Goal: Complete application form

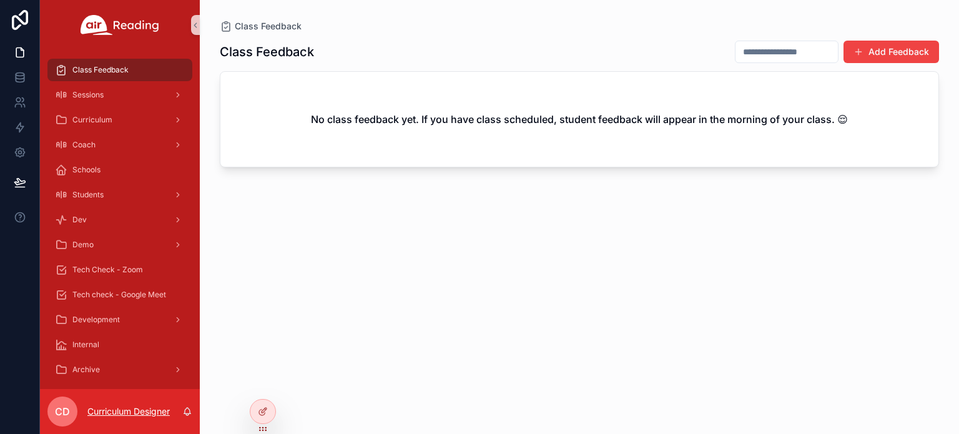
click at [122, 409] on p "Curriculum Designer" at bounding box center [128, 411] width 82 height 12
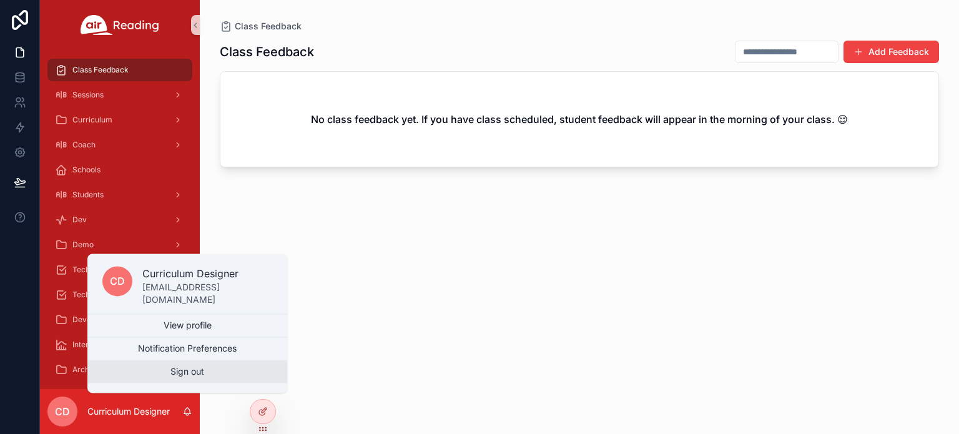
click at [178, 372] on button "Sign out" at bounding box center [187, 371] width 200 height 22
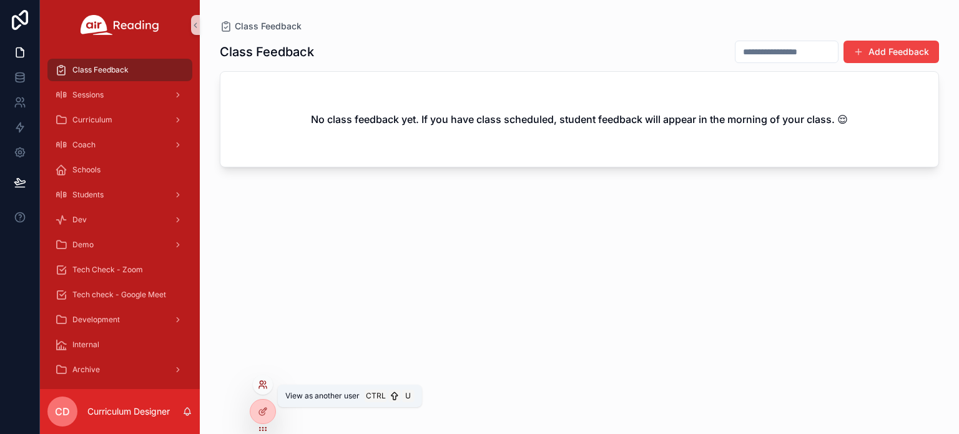
click at [259, 382] on icon at bounding box center [263, 385] width 10 height 10
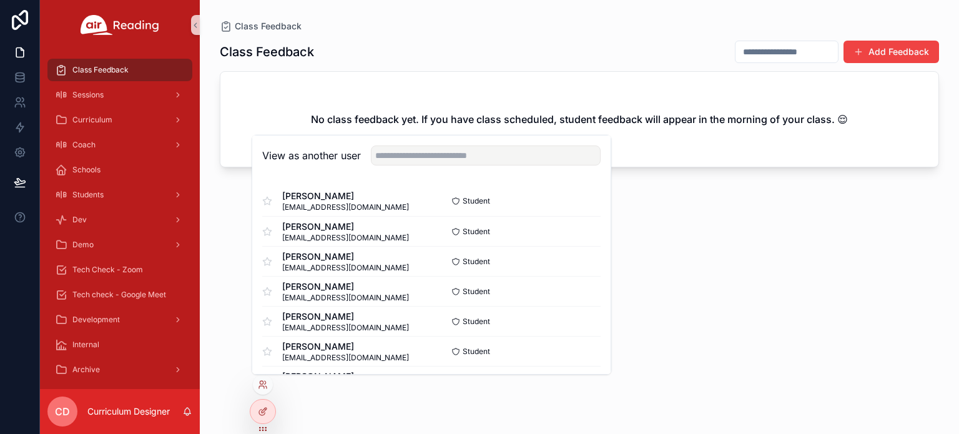
click at [717, 269] on div "Class Feedback Add Feedback No class feedback yet. If you have class scheduled,…" at bounding box center [579, 225] width 719 height 387
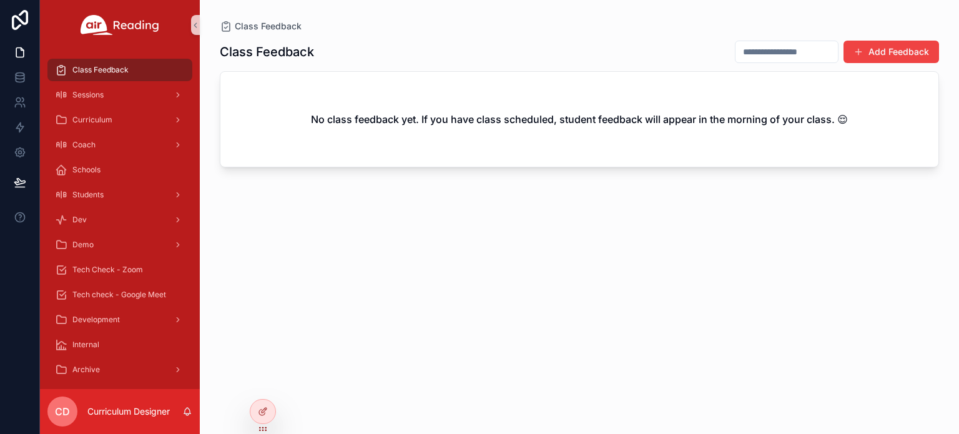
click at [774, 54] on input "scrollable content" at bounding box center [787, 51] width 102 height 17
click at [266, 382] on icon at bounding box center [263, 385] width 10 height 10
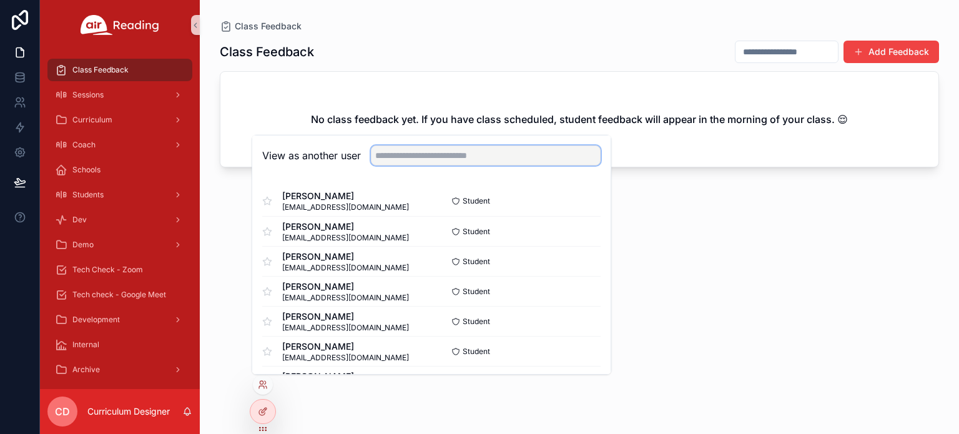
click at [450, 160] on input "text" at bounding box center [486, 156] width 230 height 20
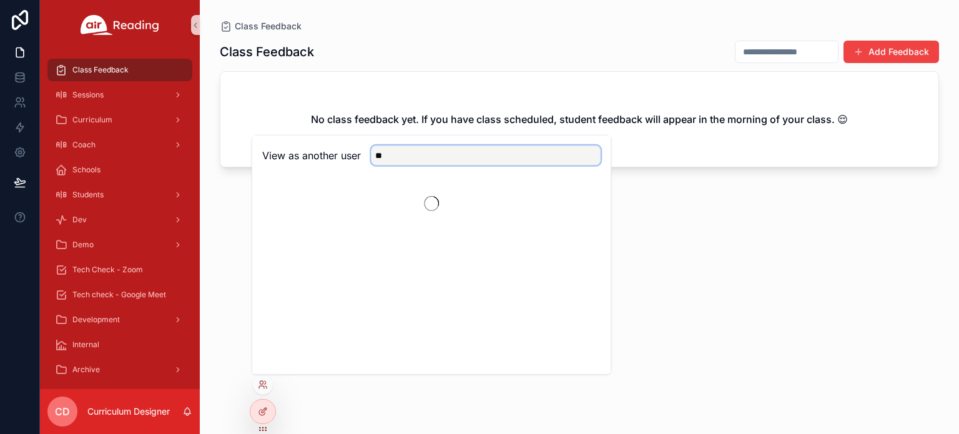
type input "*"
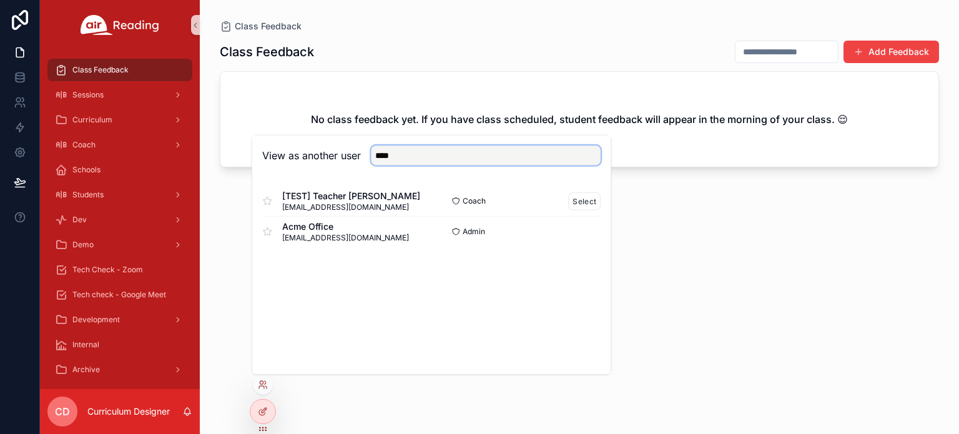
type input "****"
click at [335, 202] on span "fakeemail@acmeusd.org" at bounding box center [351, 207] width 138 height 10
click at [595, 202] on button "Select" at bounding box center [584, 201] width 32 height 18
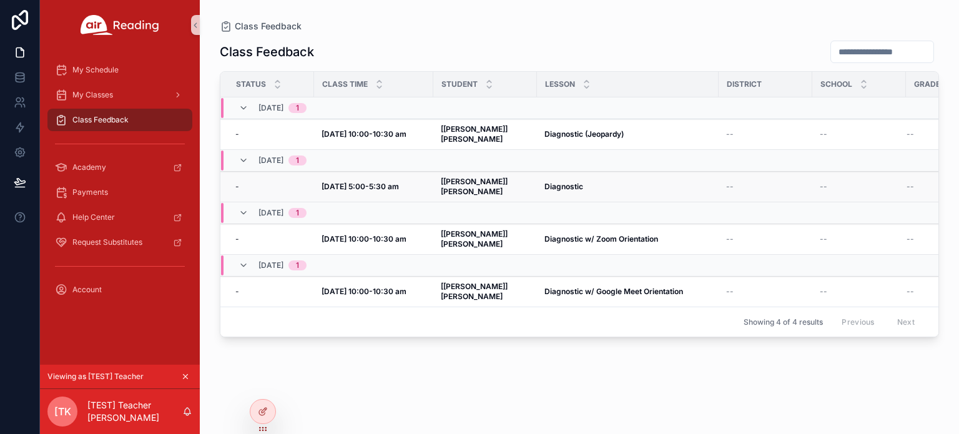
click at [545, 182] on strong "Diagnostic" at bounding box center [564, 186] width 39 height 9
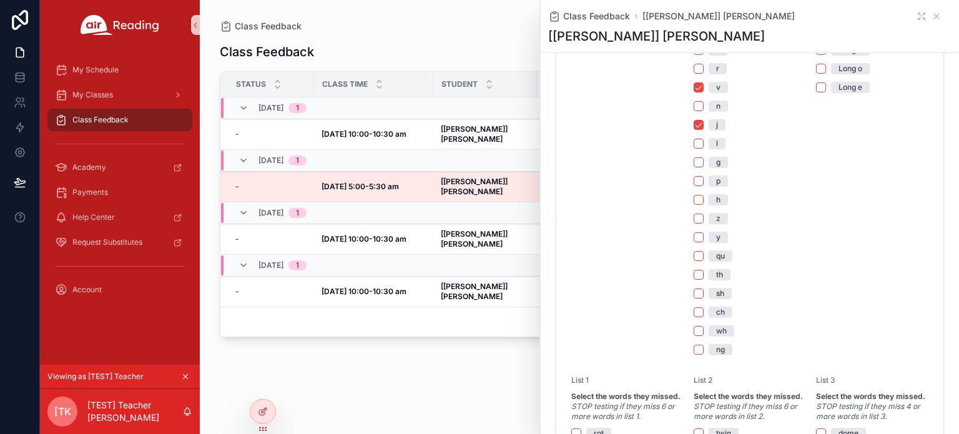
scroll to position [437, 0]
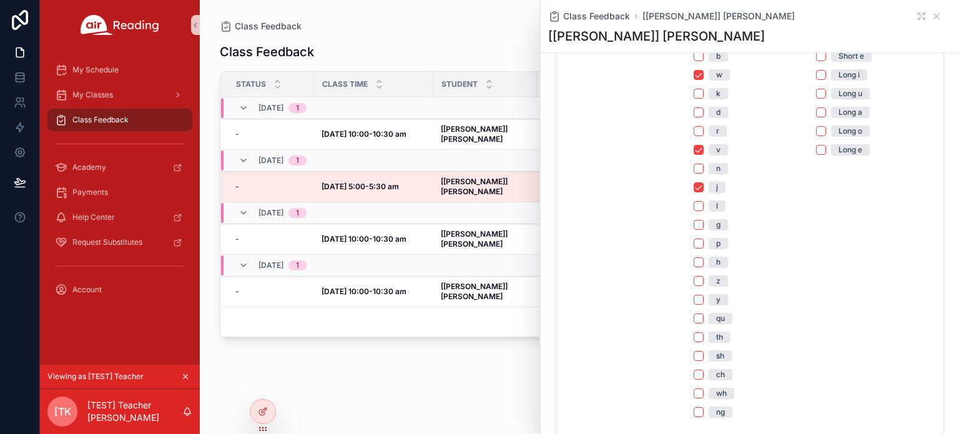
click at [716, 81] on div "w" at bounding box center [719, 74] width 6 height 11
click at [704, 80] on button "w" at bounding box center [699, 75] width 10 height 10
click at [716, 156] on div "v" at bounding box center [718, 149] width 4 height 11
click at [704, 155] on button "v" at bounding box center [699, 150] width 10 height 10
click at [714, 193] on span "j" at bounding box center [717, 187] width 17 height 11
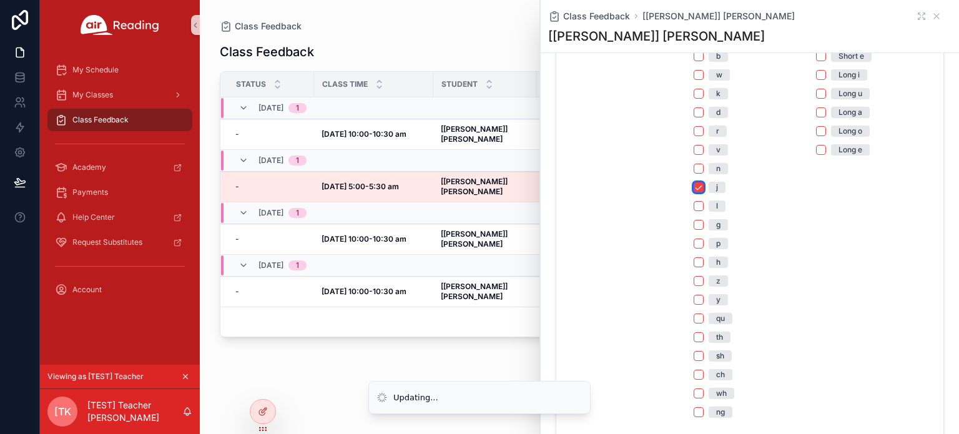
click at [704, 192] on button "j" at bounding box center [699, 187] width 10 height 10
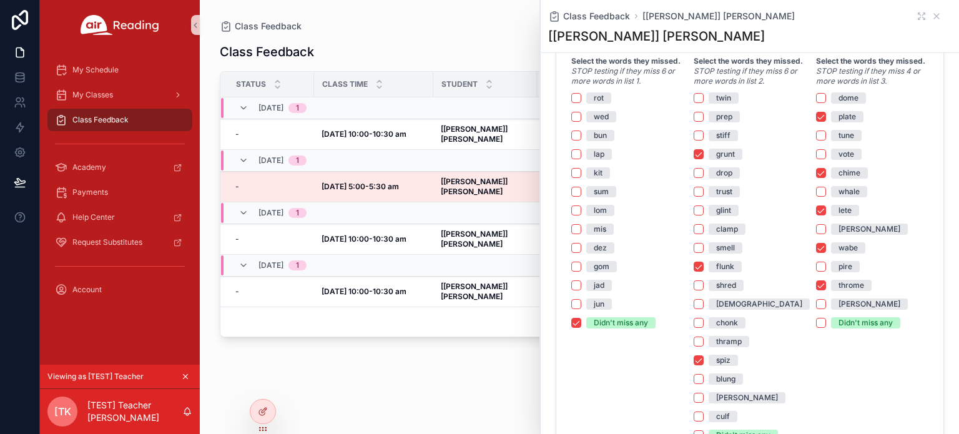
scroll to position [874, 0]
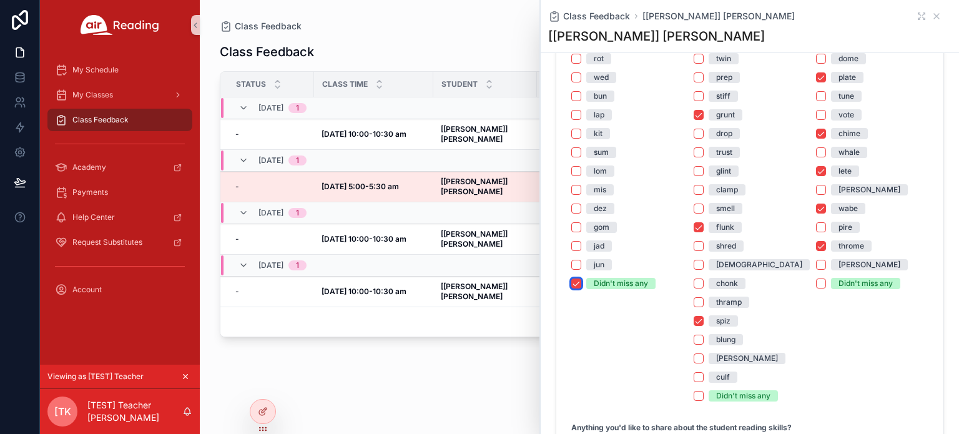
click at [576, 289] on button "Didn't miss any" at bounding box center [576, 284] width 10 height 10
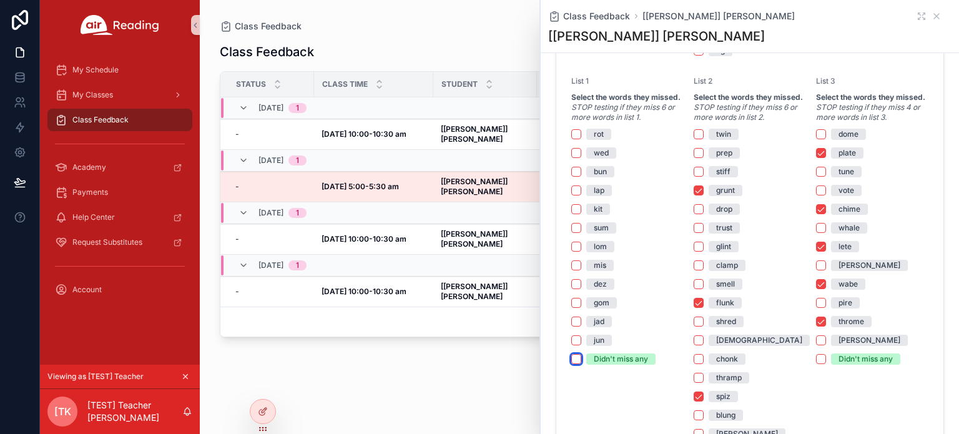
scroll to position [812, 0]
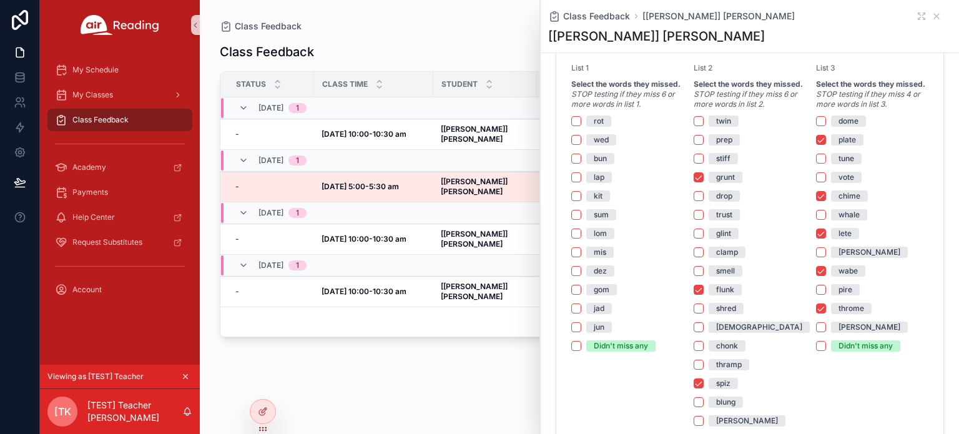
click at [687, 189] on form "Word List Start with Letter Sounds Consonant Sounds Missed Select the sounds th…" at bounding box center [749, 58] width 387 height 1010
click at [690, 190] on form "Word List Start with Letter Sounds Consonant Sounds Missed Select the sounds th…" at bounding box center [749, 58] width 387 height 1010
click at [694, 182] on button "grunt" at bounding box center [699, 177] width 10 height 10
drag, startPoint x: 692, startPoint y: 190, endPoint x: 711, endPoint y: 179, distance: 22.1
click at [694, 182] on button "grunt" at bounding box center [699, 177] width 10 height 10
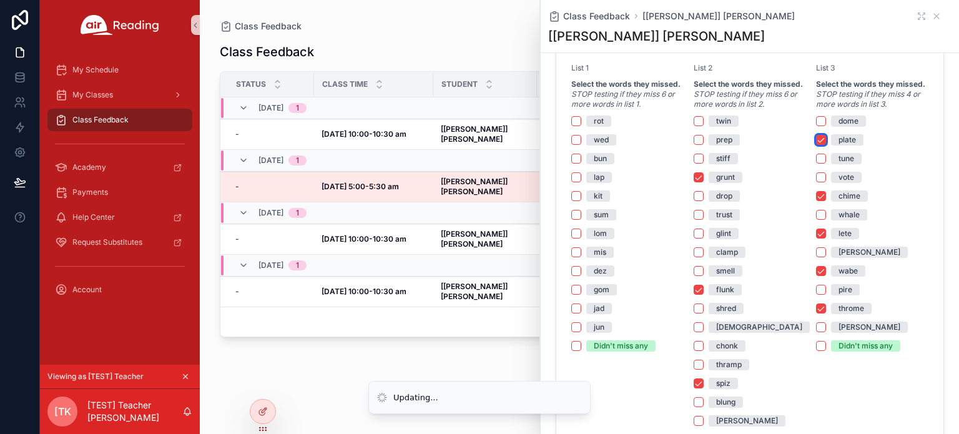
drag, startPoint x: 816, startPoint y: 147, endPoint x: 818, endPoint y: 159, distance: 12.7
click at [816, 145] on button "plate" at bounding box center [821, 140] width 10 height 10
click at [696, 295] on button "flunk" at bounding box center [699, 290] width 10 height 10
click at [724, 389] on div "spiz" at bounding box center [723, 383] width 14 height 11
click at [704, 388] on button "spiz" at bounding box center [699, 383] width 10 height 10
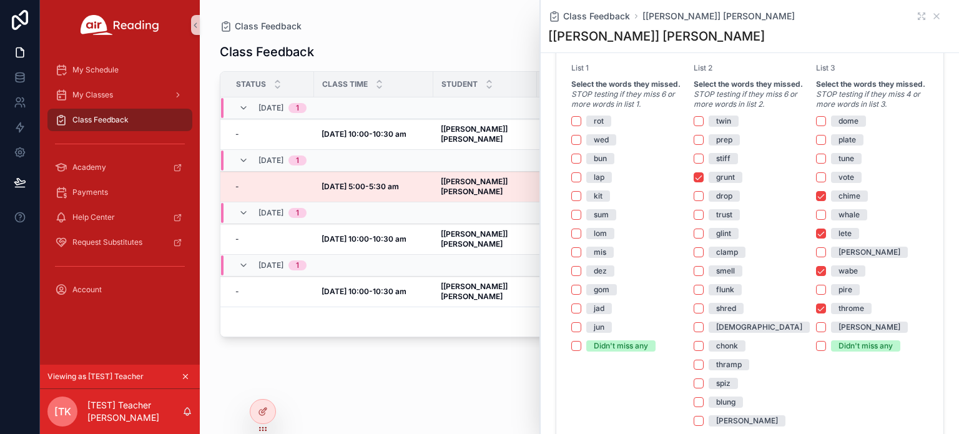
drag, startPoint x: 824, startPoint y: 317, endPoint x: 832, endPoint y: 305, distance: 14.4
click at [824, 314] on div "throme" at bounding box center [872, 308] width 112 height 11
drag, startPoint x: 844, startPoint y: 280, endPoint x: 846, endPoint y: 259, distance: 20.8
click at [844, 277] on div "wabe" at bounding box center [848, 270] width 19 height 11
click at [826, 276] on button "wabe" at bounding box center [821, 271] width 10 height 10
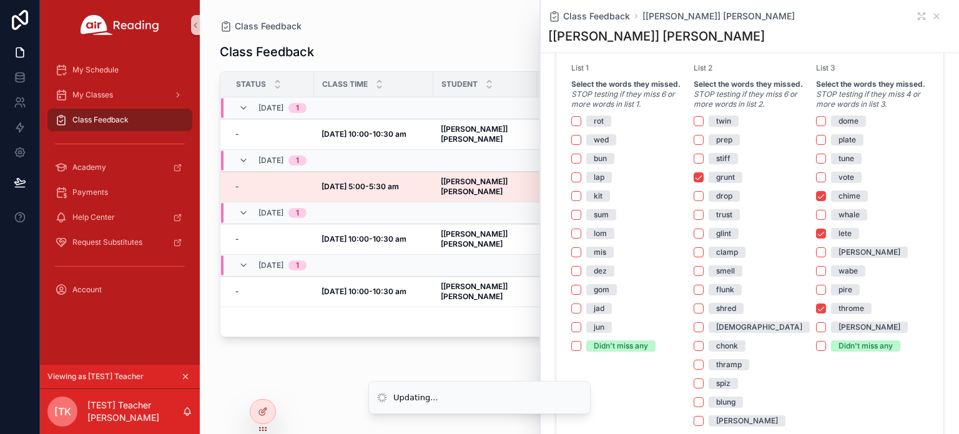
click at [837, 199] on div "dome plate tune vote chime whale lete [PERSON_NAME] wabe pire throme [PERSON_NA…" at bounding box center [872, 234] width 112 height 236
click at [839, 202] on div "chime" at bounding box center [850, 195] width 22 height 11
click at [826, 201] on button "chime" at bounding box center [821, 196] width 10 height 10
click at [839, 239] on div "lete" at bounding box center [845, 233] width 13 height 11
click at [826, 239] on button "lete" at bounding box center [821, 234] width 10 height 10
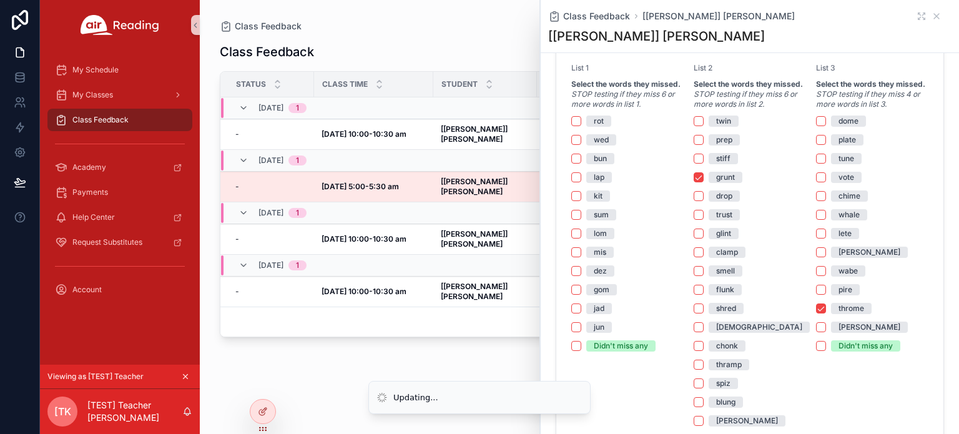
click at [844, 314] on div "throme" at bounding box center [852, 308] width 26 height 11
click at [826, 313] on button "throme" at bounding box center [821, 309] width 10 height 10
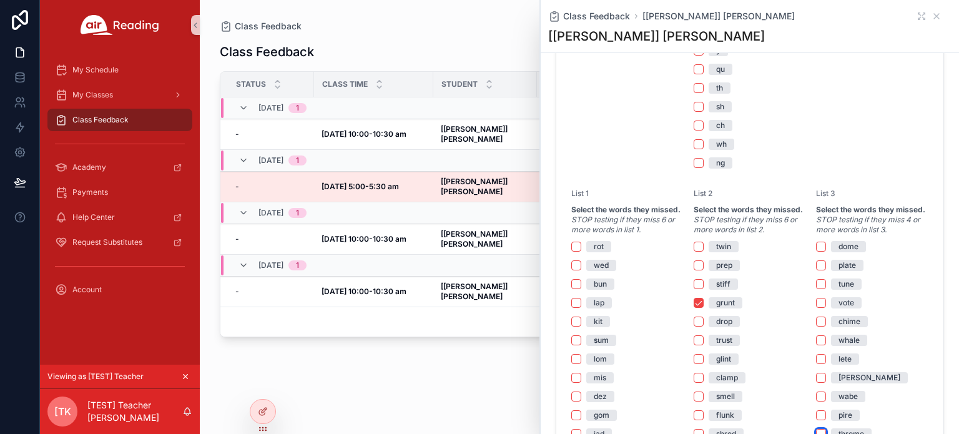
scroll to position [687, 0]
click at [724, 308] on div "grunt" at bounding box center [725, 302] width 19 height 11
click at [704, 307] on button "grunt" at bounding box center [699, 302] width 10 height 10
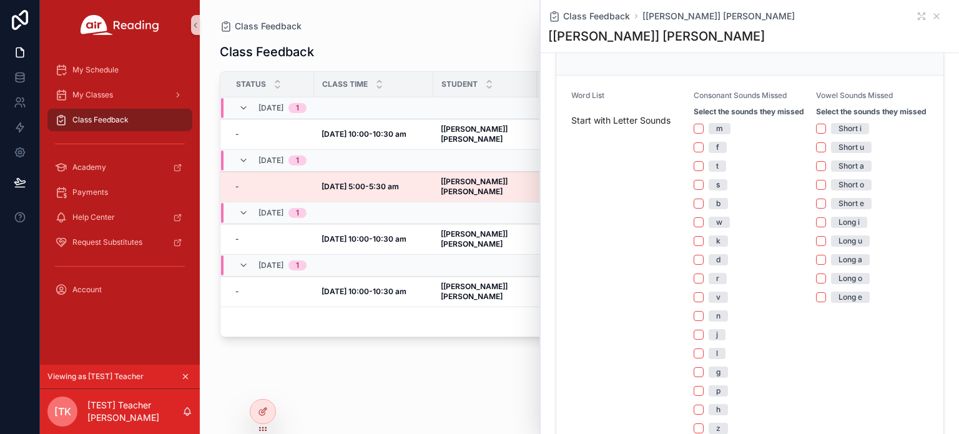
scroll to position [312, 0]
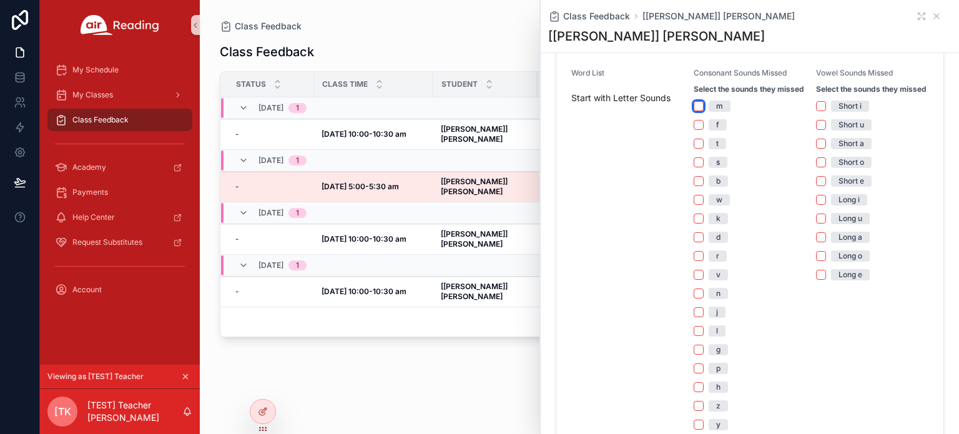
click at [694, 111] on button "m" at bounding box center [699, 106] width 10 height 10
click at [695, 130] on button "f" at bounding box center [699, 125] width 10 height 10
click at [697, 149] on button "t" at bounding box center [699, 144] width 10 height 10
click at [698, 179] on div "m f t s b w k d r v n j l g p h z y qu th sh ch [PERSON_NAME]" at bounding box center [750, 322] width 112 height 442
click at [697, 167] on button "s" at bounding box center [699, 162] width 10 height 10
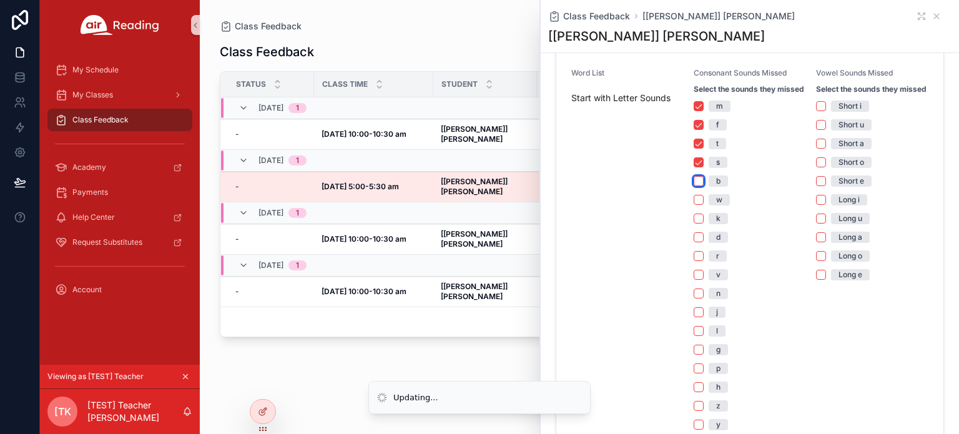
click at [697, 186] on button "b" at bounding box center [699, 181] width 10 height 10
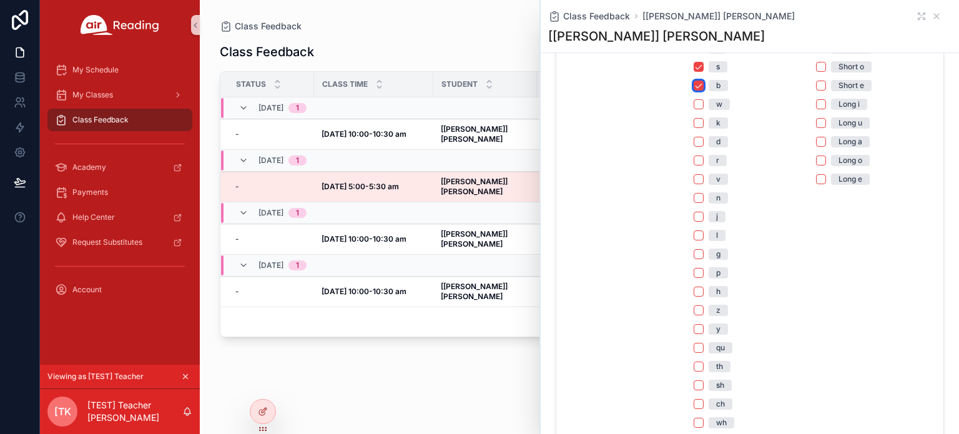
scroll to position [375, 0]
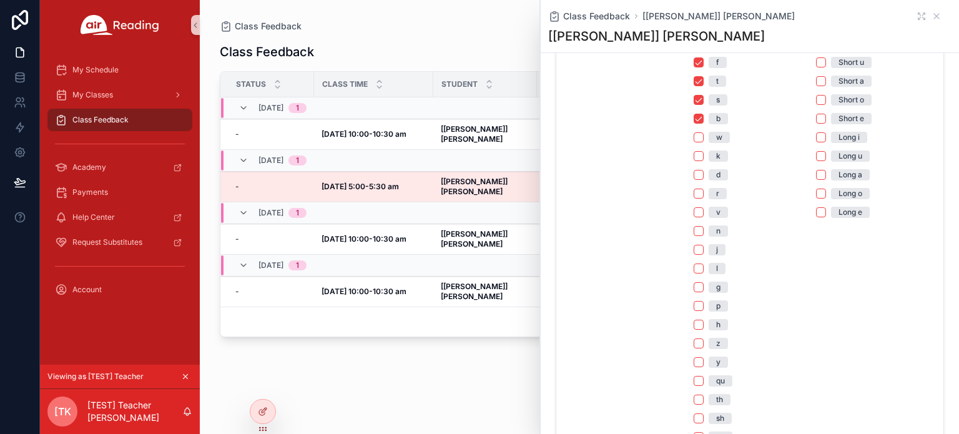
click at [714, 124] on span "b" at bounding box center [718, 118] width 19 height 11
click at [704, 124] on button "b" at bounding box center [699, 119] width 10 height 10
click at [717, 106] on div "s" at bounding box center [718, 99] width 4 height 11
click at [704, 105] on button "s" at bounding box center [699, 100] width 10 height 10
click at [716, 87] on span "t" at bounding box center [717, 81] width 17 height 11
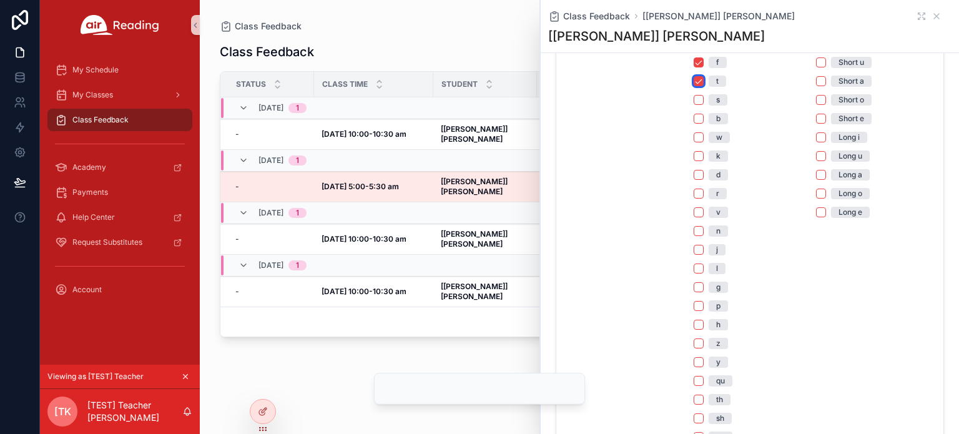
click at [704, 86] on button "t" at bounding box center [699, 81] width 10 height 10
click at [717, 66] on span "f" at bounding box center [718, 62] width 18 height 11
click at [704, 66] on button "f" at bounding box center [699, 62] width 10 height 10
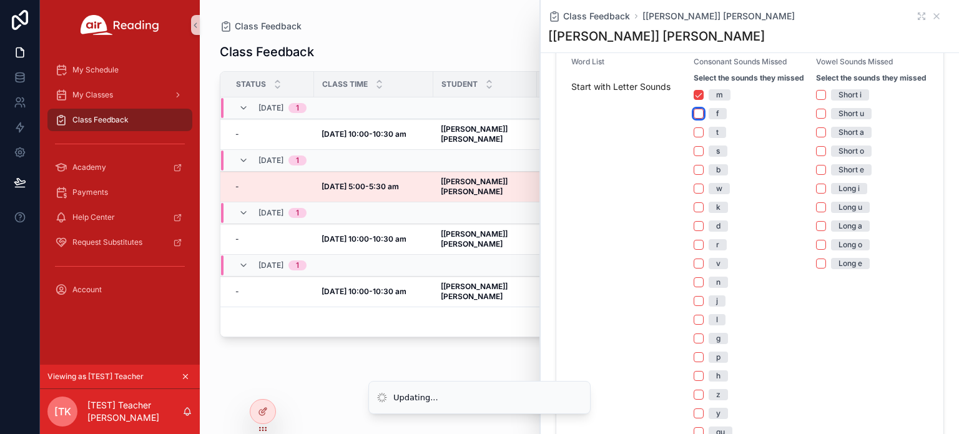
scroll to position [312, 0]
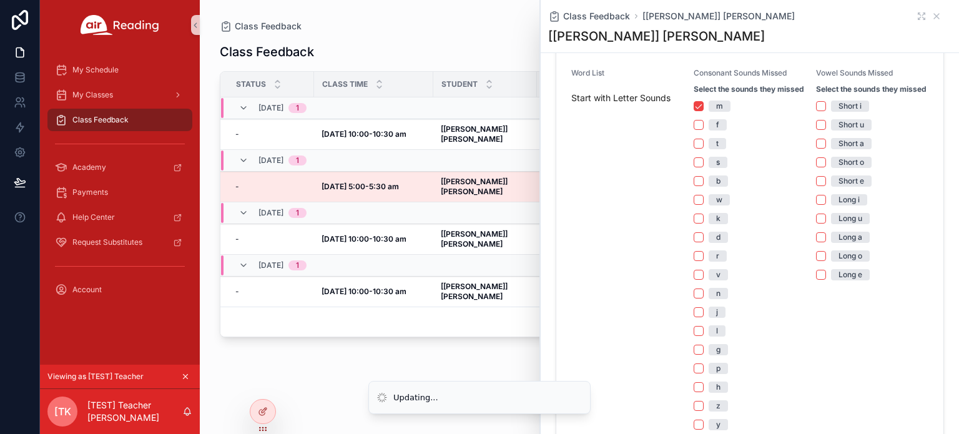
click at [718, 112] on div "m" at bounding box center [719, 106] width 7 height 11
click at [704, 111] on button "m" at bounding box center [699, 106] width 10 height 10
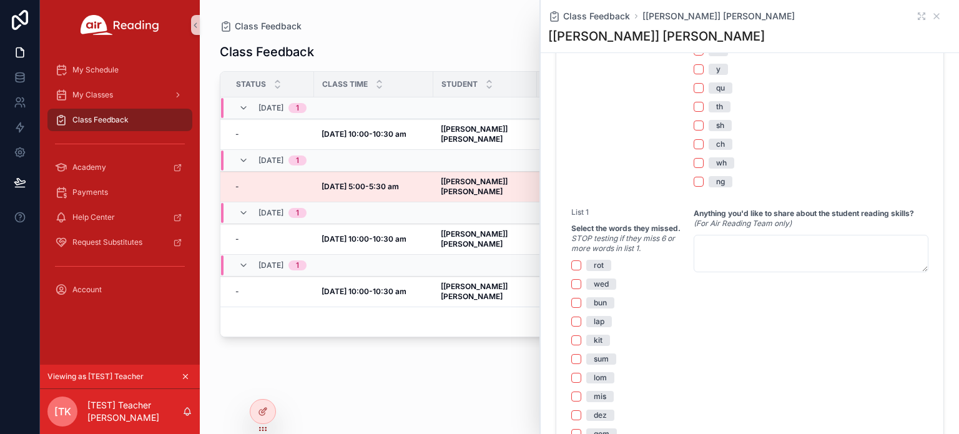
scroll to position [749, 0]
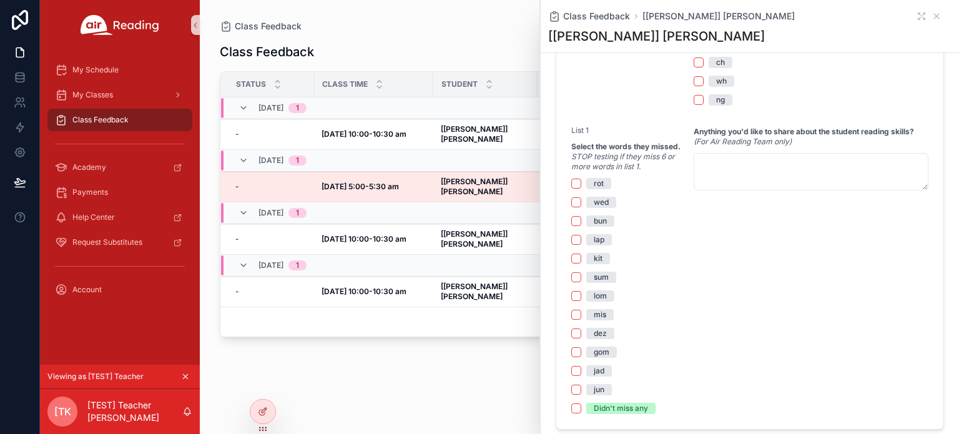
click at [600, 189] on div "rot" at bounding box center [599, 183] width 10 height 11
click at [581, 189] on button "rot" at bounding box center [576, 184] width 10 height 10
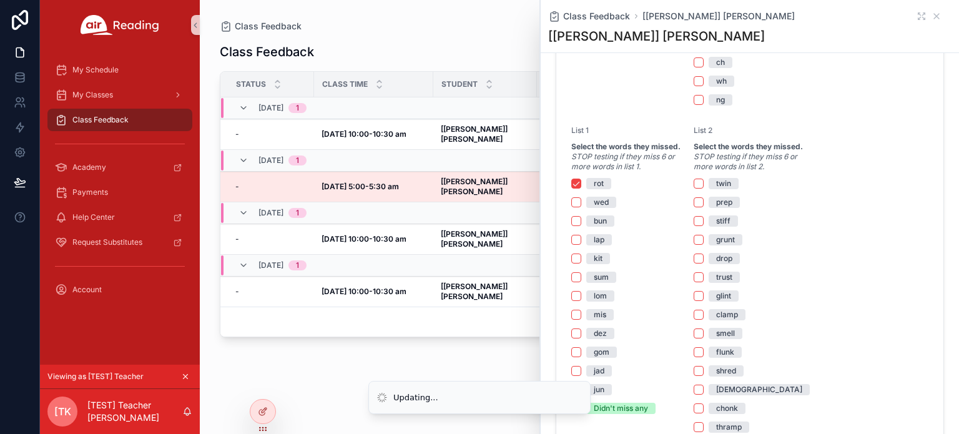
click at [605, 208] on div "wed" at bounding box center [601, 202] width 15 height 11
click at [581, 207] on button "wed" at bounding box center [576, 202] width 10 height 10
click at [606, 227] on div "bun" at bounding box center [600, 220] width 13 height 11
click at [581, 226] on button "bun" at bounding box center [576, 221] width 10 height 10
click at [606, 245] on span "lap" at bounding box center [599, 239] width 26 height 11
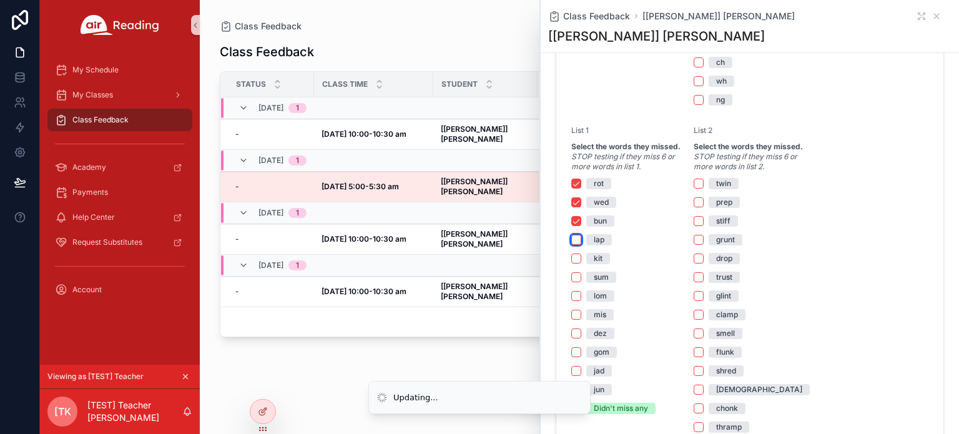
click at [581, 245] on button "lap" at bounding box center [576, 240] width 10 height 10
click at [602, 277] on div "rot wed bun lap kit sum lom mis dez gom jad jun Didn't miss any" at bounding box center [627, 296] width 112 height 236
click at [601, 274] on div "rot wed bun lap kit sum lom mis dez gom jad jun Didn't miss any" at bounding box center [627, 296] width 112 height 236
click at [600, 264] on div "kit" at bounding box center [598, 258] width 9 height 11
click at [581, 264] on button "kit" at bounding box center [576, 259] width 10 height 10
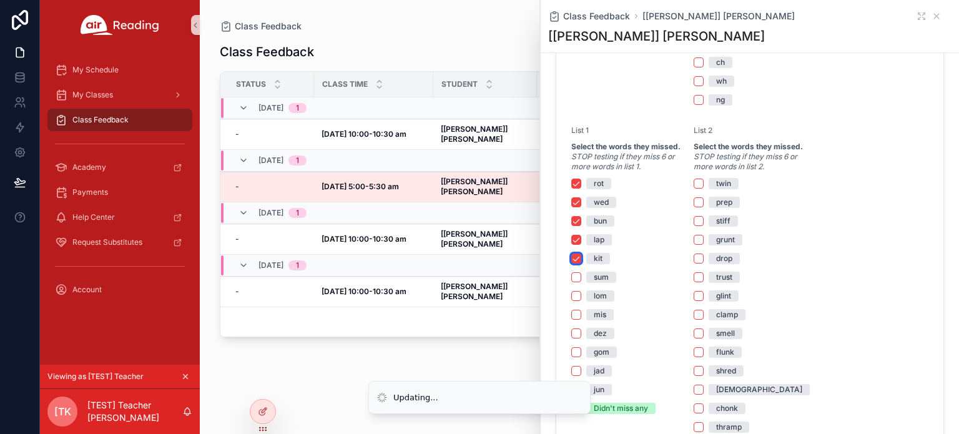
scroll to position [812, 0]
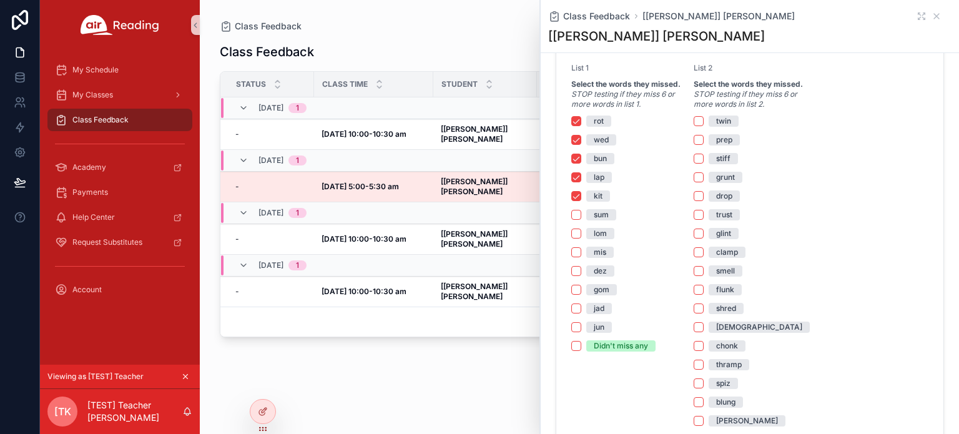
click at [598, 295] on div "gom" at bounding box center [602, 289] width 16 height 11
click at [581, 295] on button "gom" at bounding box center [576, 290] width 10 height 10
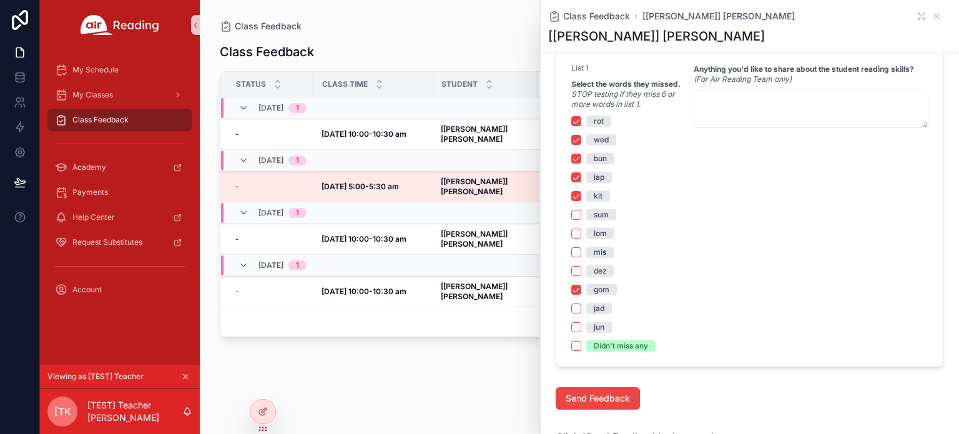
click at [597, 295] on div "gom" at bounding box center [602, 289] width 16 height 11
click at [581, 295] on button "gom" at bounding box center [576, 290] width 10 height 10
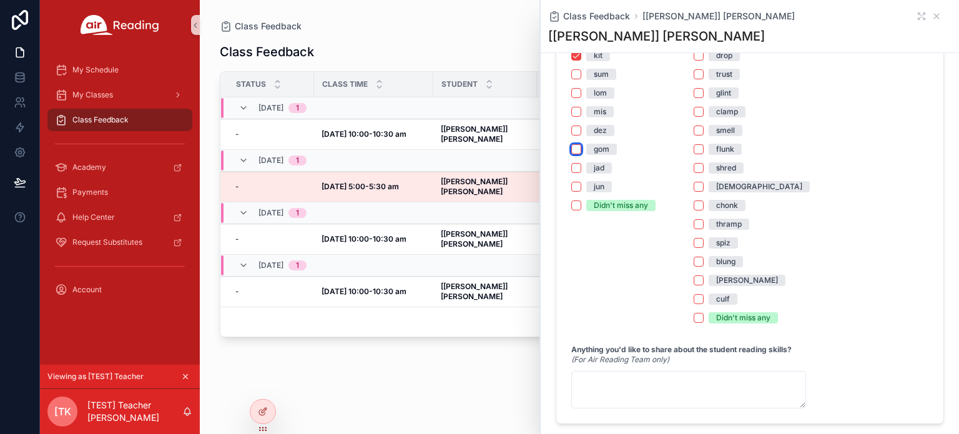
scroll to position [999, 0]
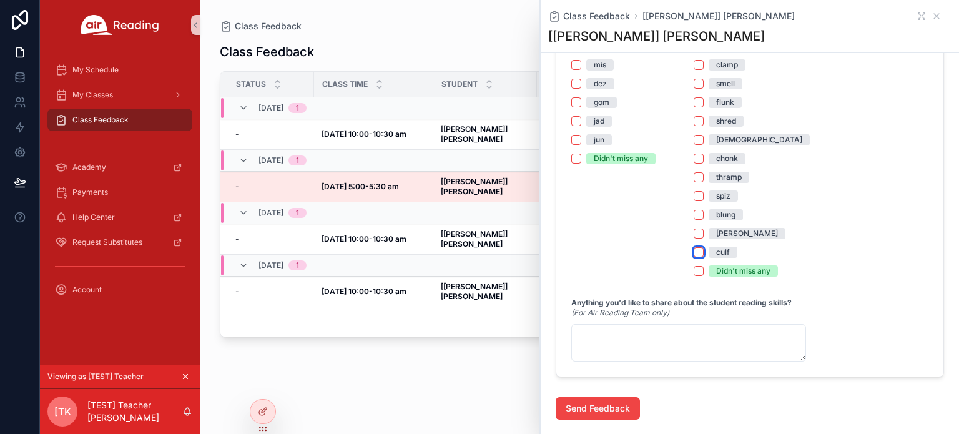
click at [694, 257] on button "culf" at bounding box center [699, 252] width 10 height 10
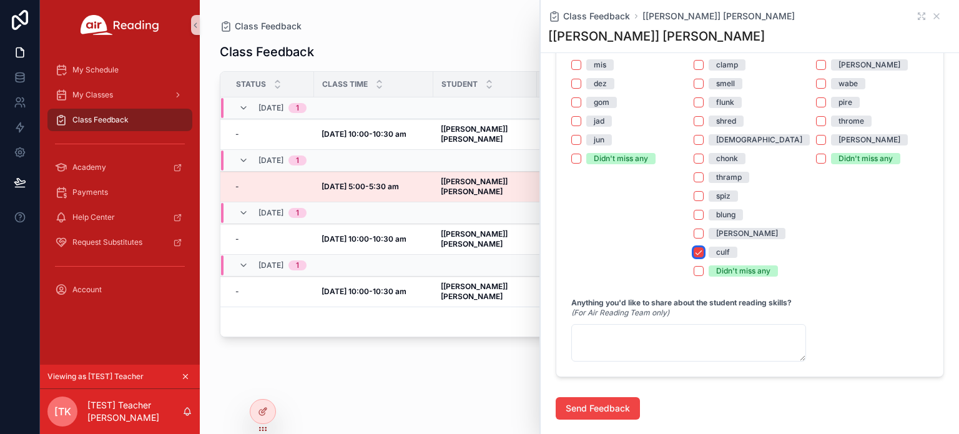
click at [694, 257] on button "culf" at bounding box center [699, 252] width 10 height 10
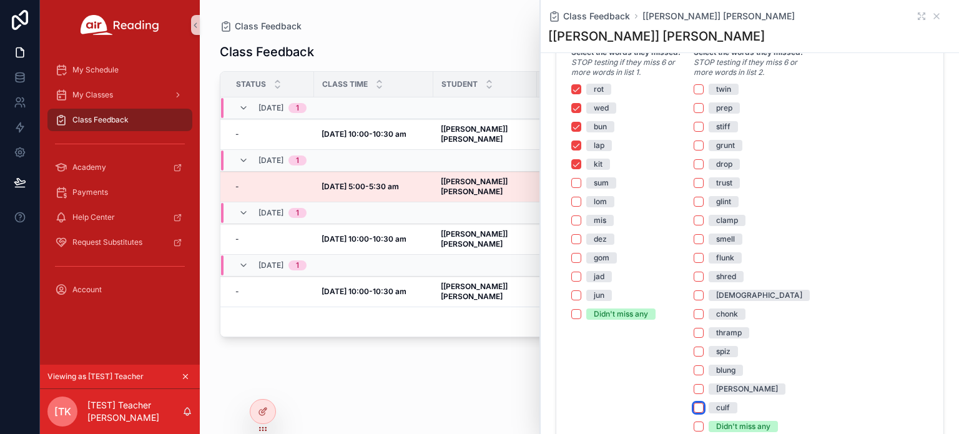
scroll to position [812, 0]
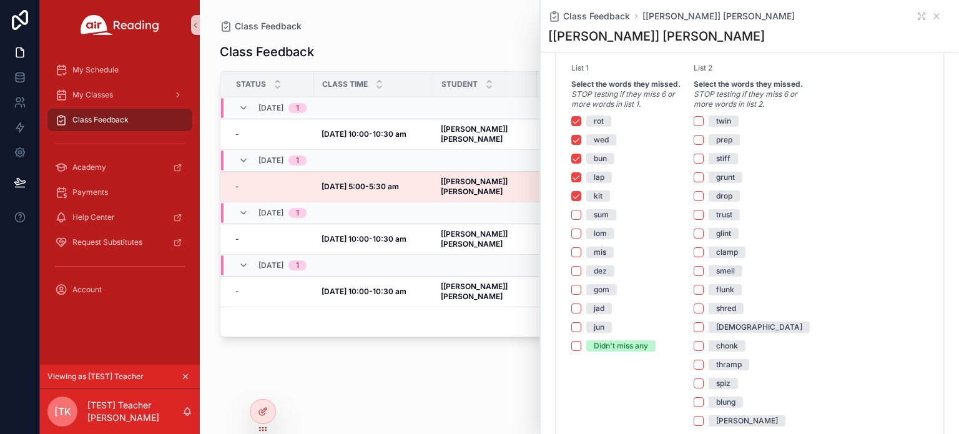
click at [596, 127] on div "rot" at bounding box center [599, 121] width 10 height 11
click at [581, 126] on button "rot" at bounding box center [576, 121] width 10 height 10
click at [597, 145] on div "wed" at bounding box center [601, 139] width 15 height 11
click at [601, 164] on div "bun" at bounding box center [600, 158] width 13 height 11
click at [605, 146] on div "wed" at bounding box center [601, 139] width 15 height 11
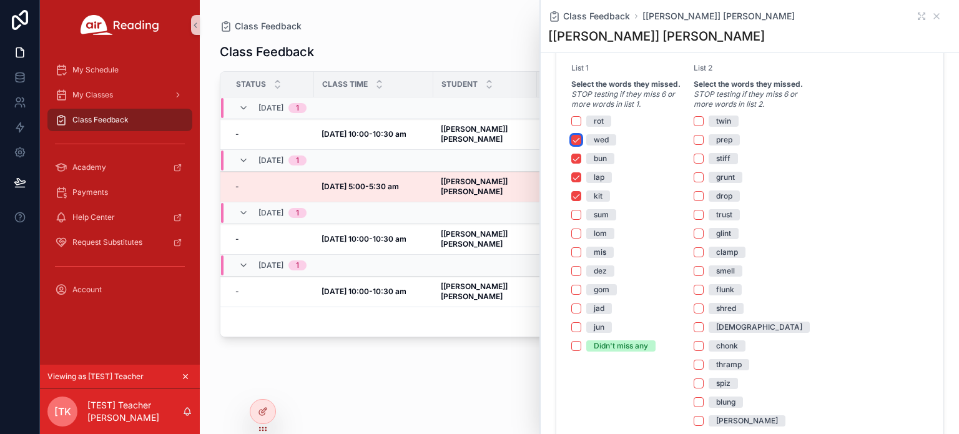
click at [581, 145] on button "wed" at bounding box center [576, 140] width 10 height 10
click at [606, 164] on div "bun" at bounding box center [600, 158] width 13 height 11
click at [581, 164] on button "bun" at bounding box center [576, 159] width 10 height 10
click at [600, 183] on div "lap" at bounding box center [599, 177] width 11 height 11
click at [581, 182] on button "lap" at bounding box center [576, 177] width 10 height 10
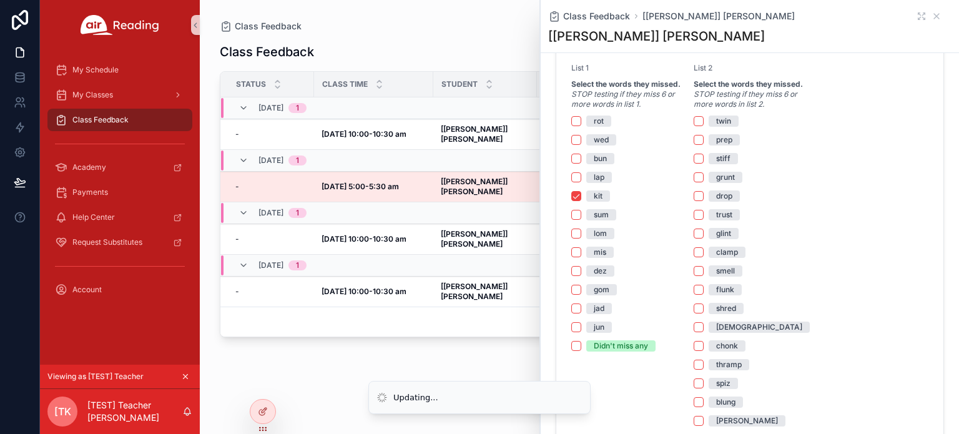
click at [601, 202] on div "kit" at bounding box center [598, 195] width 9 height 11
click at [581, 201] on button "kit" at bounding box center [576, 196] width 10 height 10
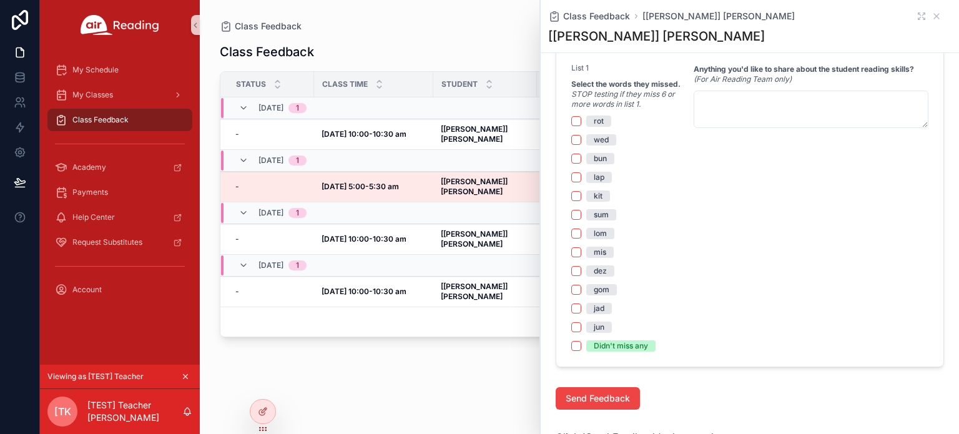
click at [615, 352] on div "Didn't miss any" at bounding box center [621, 345] width 54 height 11
click at [581, 351] on button "Didn't miss any" at bounding box center [576, 346] width 10 height 10
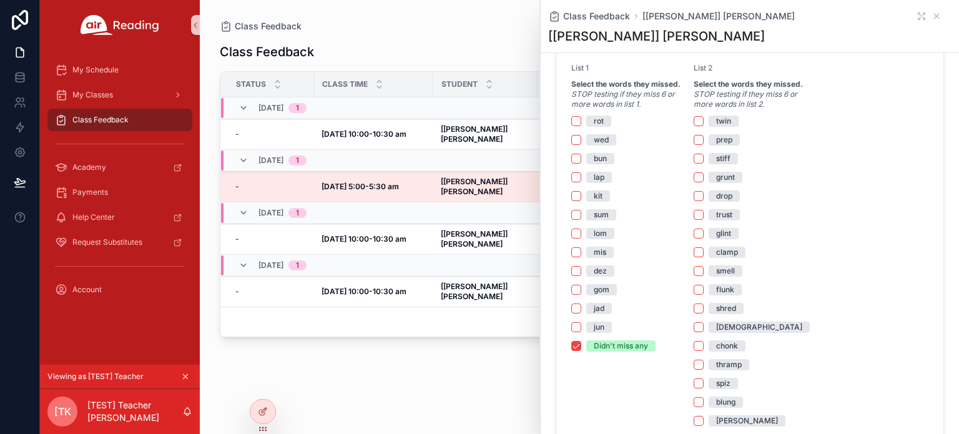
click at [618, 352] on div "Didn't miss any" at bounding box center [621, 345] width 54 height 11
click at [581, 351] on button "Didn't miss any" at bounding box center [576, 346] width 10 height 10
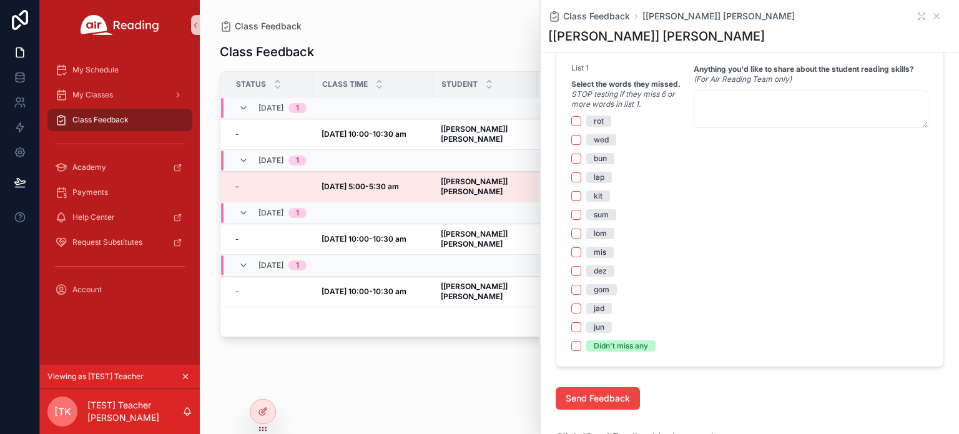
click at [600, 164] on div "bun" at bounding box center [600, 158] width 13 height 11
click at [581, 164] on button "bun" at bounding box center [576, 159] width 10 height 10
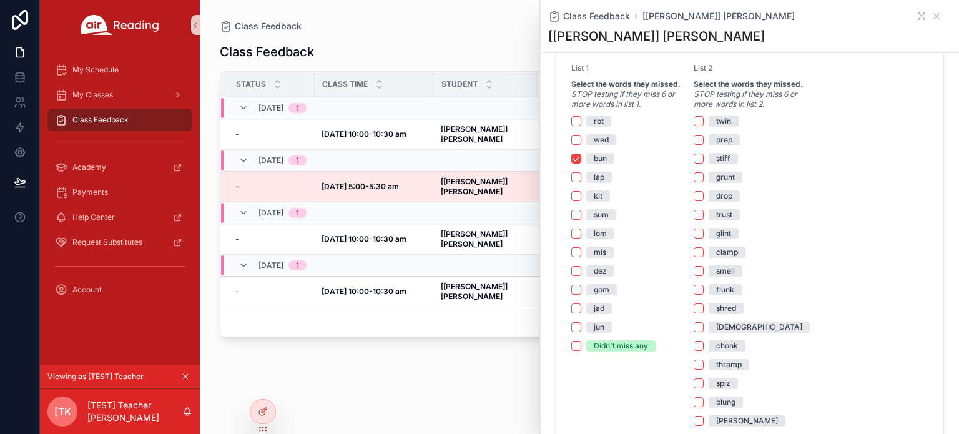
drag, startPoint x: 749, startPoint y: 59, endPoint x: 676, endPoint y: 424, distance: 371.8
drag, startPoint x: 676, startPoint y: 424, endPoint x: 588, endPoint y: 167, distance: 271.9
click at [588, 164] on span "bun" at bounding box center [600, 158] width 28 height 11
click at [581, 164] on button "bun" at bounding box center [576, 159] width 10 height 10
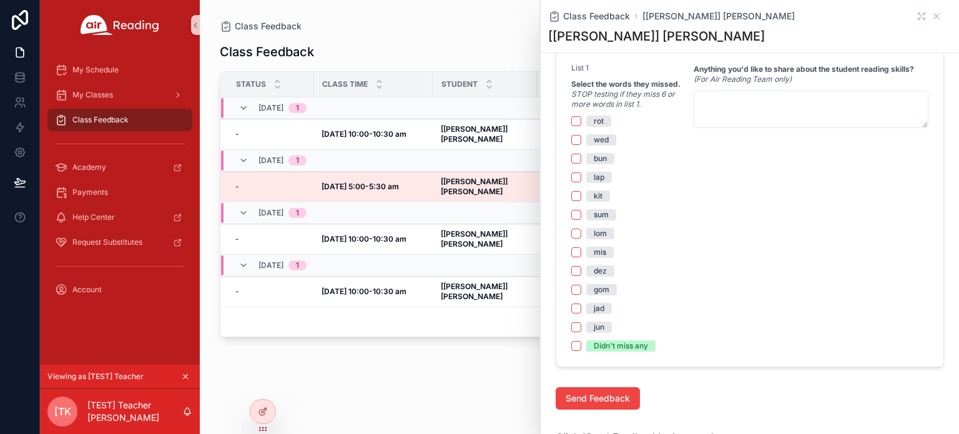
click at [598, 164] on div "bun" at bounding box center [600, 158] width 13 height 11
click at [581, 164] on button "bun" at bounding box center [576, 159] width 10 height 10
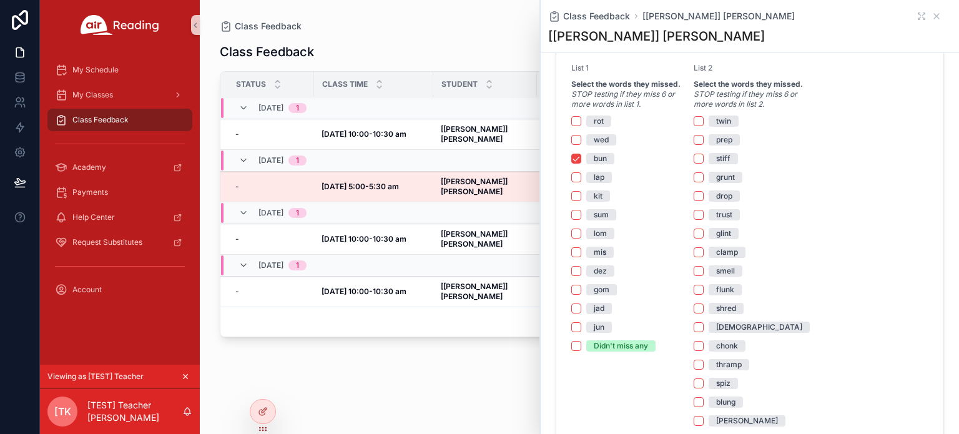
click at [595, 164] on div "bun" at bounding box center [600, 158] width 13 height 11
click at [581, 164] on button "bun" at bounding box center [576, 159] width 10 height 10
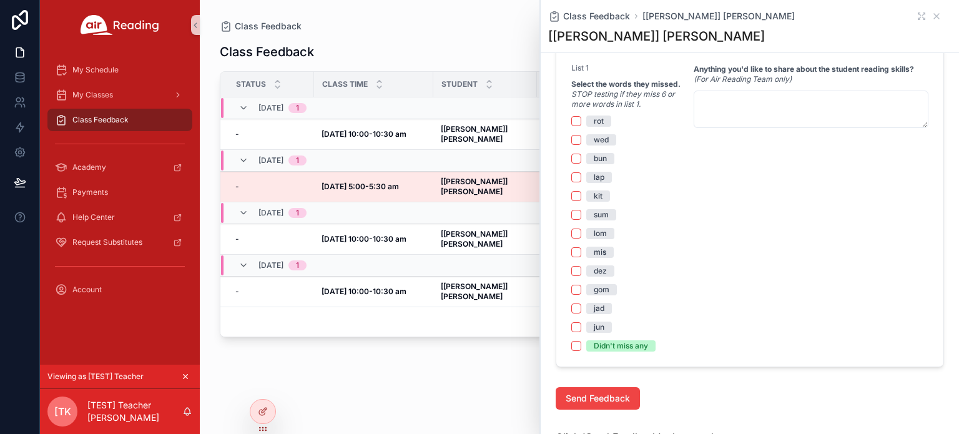
click at [628, 352] on div "Didn't miss any" at bounding box center [621, 345] width 54 height 11
click at [581, 351] on button "Didn't miss any" at bounding box center [576, 346] width 10 height 10
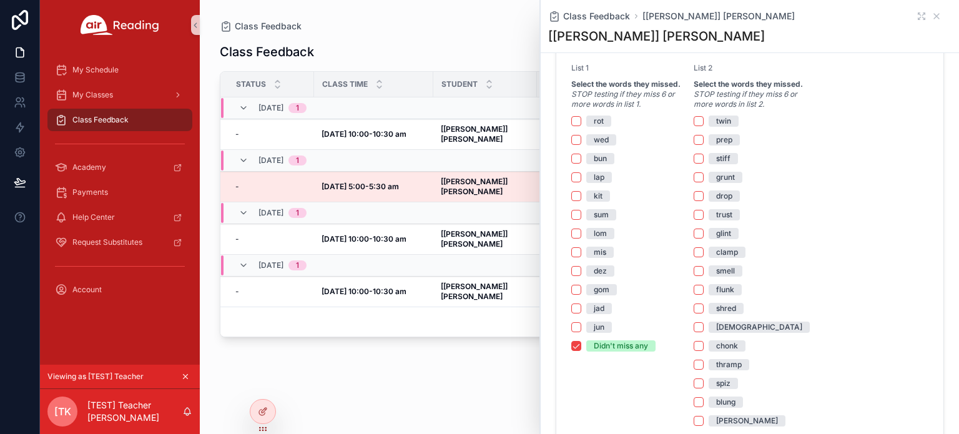
drag, startPoint x: 692, startPoint y: 124, endPoint x: 676, endPoint y: 116, distance: 17.6
drag, startPoint x: 697, startPoint y: 128, endPoint x: 695, endPoint y: 138, distance: 10.2
click at [698, 126] on button "twin" at bounding box center [699, 121] width 10 height 10
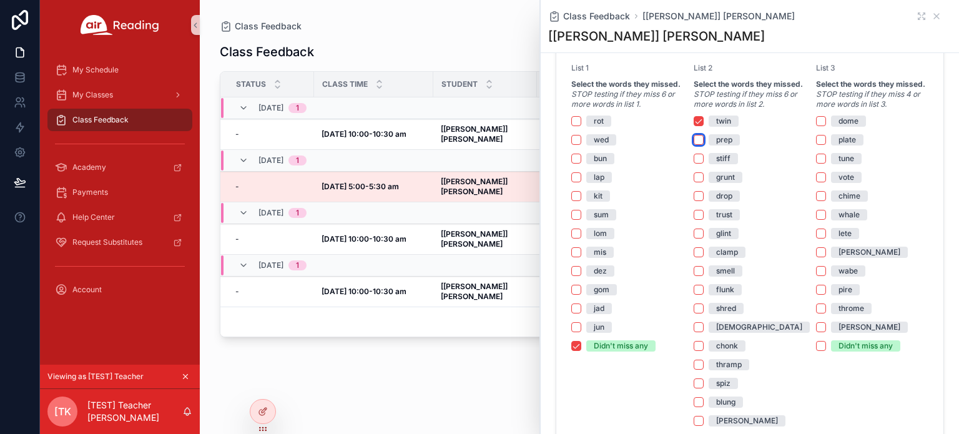
click at [696, 145] on button "prep" at bounding box center [699, 140] width 10 height 10
click at [694, 164] on button "stiff" at bounding box center [699, 159] width 10 height 10
click at [694, 182] on button "grunt" at bounding box center [699, 177] width 10 height 10
click at [697, 370] on button "thramp" at bounding box center [699, 365] width 10 height 10
click at [697, 182] on button "grunt" at bounding box center [699, 177] width 10 height 10
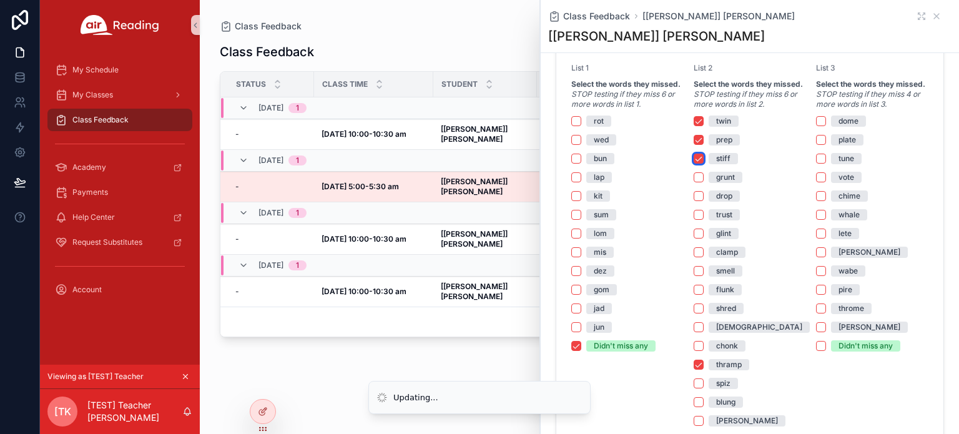
click at [697, 164] on button "stiff" at bounding box center [699, 159] width 10 height 10
click at [695, 145] on button "prep" at bounding box center [699, 140] width 10 height 10
click at [694, 126] on button "twin" at bounding box center [699, 121] width 10 height 10
click at [695, 370] on button "thramp" at bounding box center [699, 365] width 10 height 10
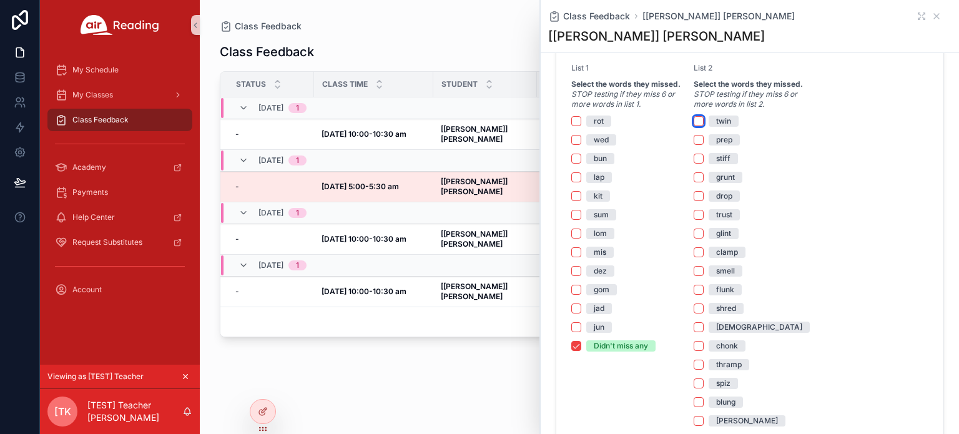
click at [698, 126] on button "twin" at bounding box center [699, 121] width 10 height 10
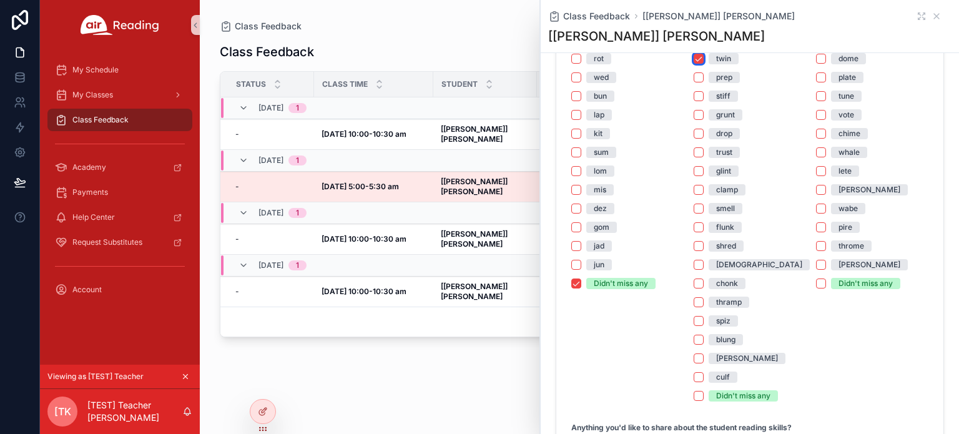
scroll to position [874, 0]
click at [726, 121] on div "grunt" at bounding box center [725, 114] width 19 height 11
click at [704, 120] on button "grunt" at bounding box center [699, 115] width 10 height 10
click at [727, 195] on div "clamp" at bounding box center [727, 189] width 22 height 11
click at [704, 195] on button "clamp" at bounding box center [699, 190] width 10 height 10
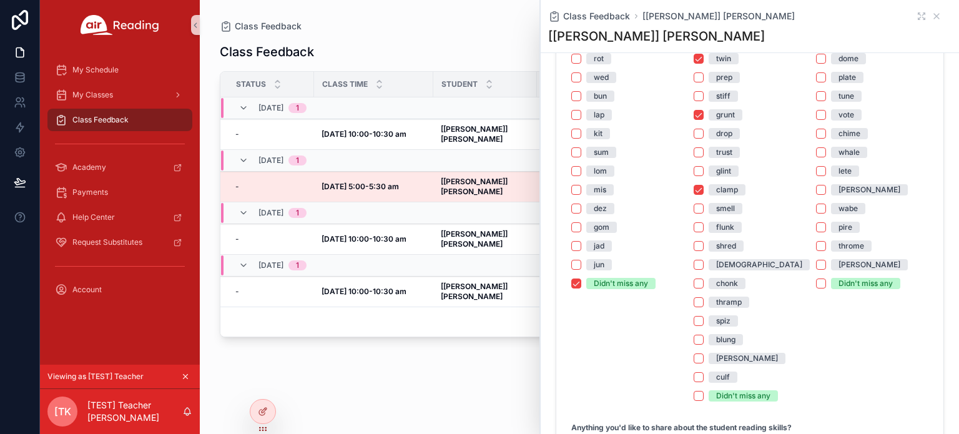
click at [727, 252] on div "shred" at bounding box center [726, 245] width 20 height 11
click at [704, 251] on button "shred" at bounding box center [699, 246] width 10 height 10
click at [711, 252] on span "shred" at bounding box center [726, 245] width 35 height 11
click at [704, 251] on button "shred" at bounding box center [699, 246] width 10 height 10
click at [721, 195] on div "clamp" at bounding box center [727, 189] width 22 height 11
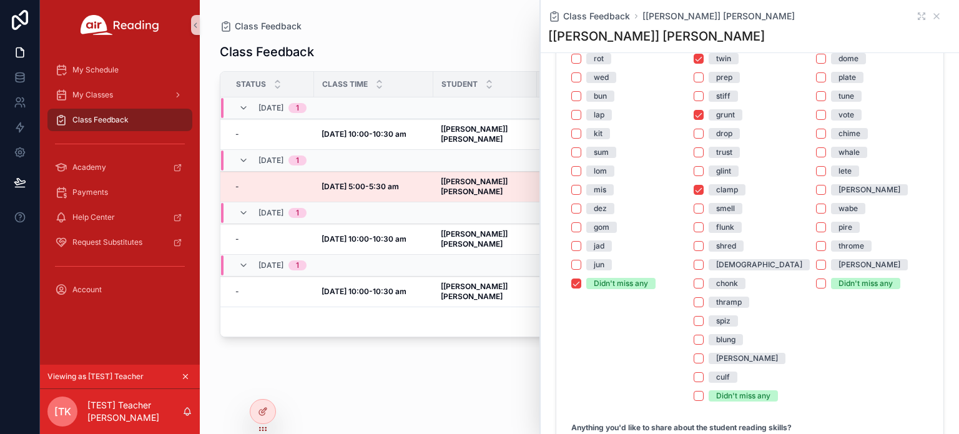
click at [724, 121] on div "grunt" at bounding box center [725, 114] width 19 height 11
click at [704, 120] on button "grunt" at bounding box center [699, 115] width 10 height 10
click at [726, 195] on div "clamp" at bounding box center [727, 189] width 22 height 11
click at [704, 195] on button "clamp" at bounding box center [699, 190] width 10 height 10
click at [722, 83] on div "prep" at bounding box center [724, 77] width 16 height 11
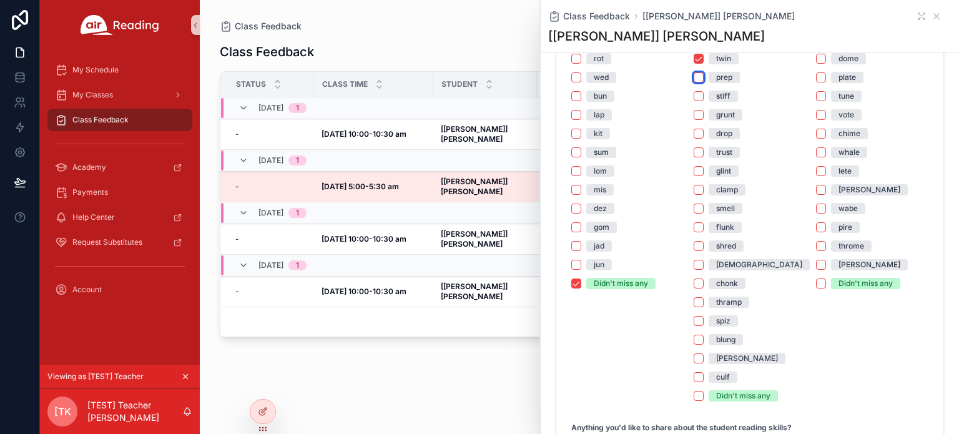
click at [704, 82] on button "prep" at bounding box center [699, 77] width 10 height 10
click at [722, 102] on div "stiff" at bounding box center [723, 96] width 14 height 11
click at [704, 101] on button "stiff" at bounding box center [699, 96] width 10 height 10
click at [728, 327] on span "spiz" at bounding box center [723, 320] width 29 height 11
click at [704, 326] on button "spiz" at bounding box center [699, 321] width 10 height 10
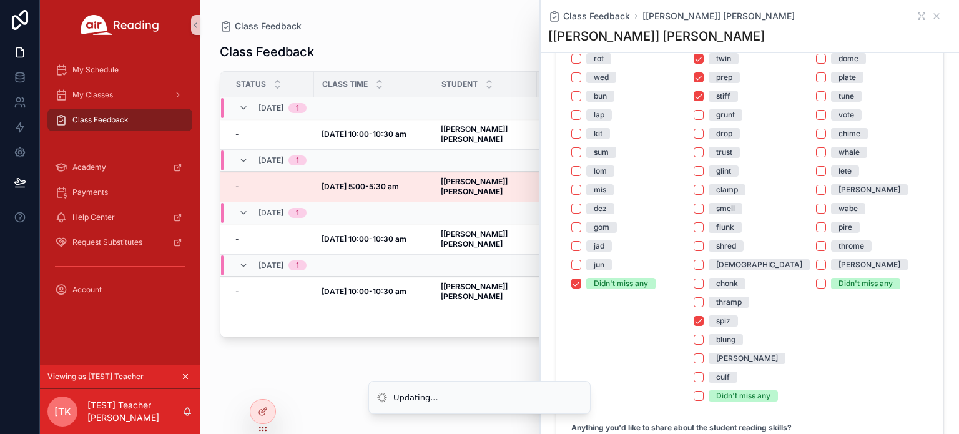
click at [727, 344] on div "blung" at bounding box center [725, 339] width 19 height 11
click at [704, 344] on button "blung" at bounding box center [699, 340] width 10 height 10
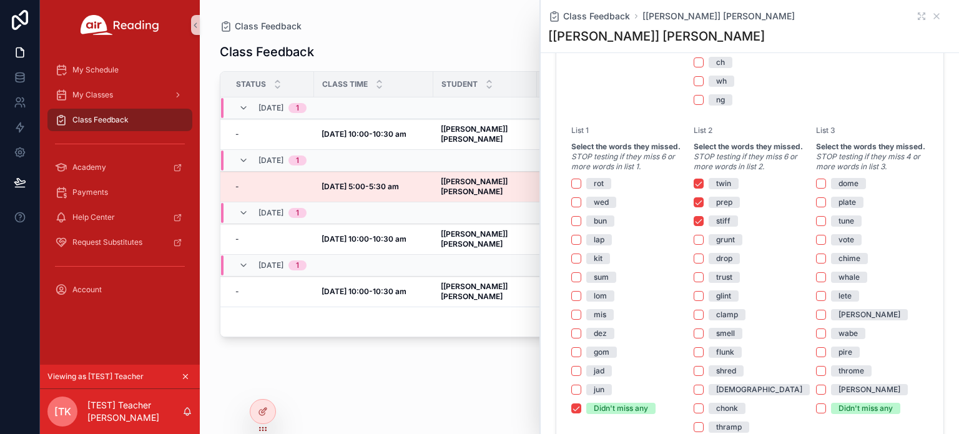
scroll to position [812, 0]
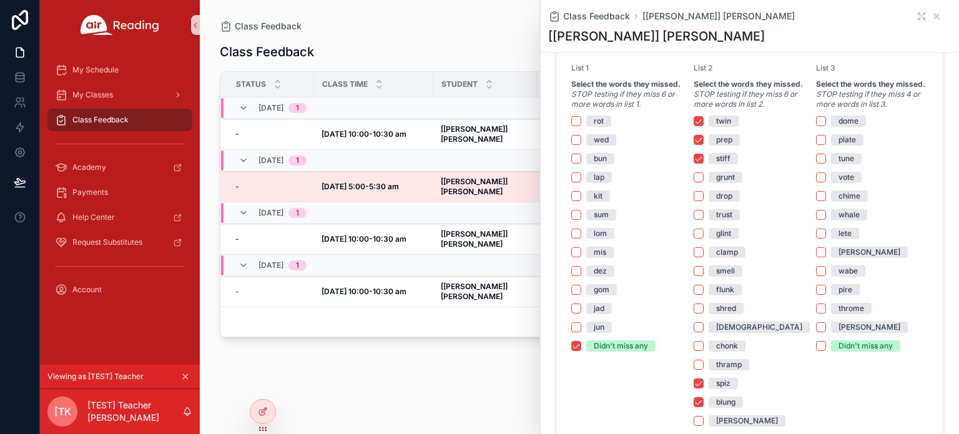
drag, startPoint x: 828, startPoint y: 119, endPoint x: 854, endPoint y: 118, distance: 25.6
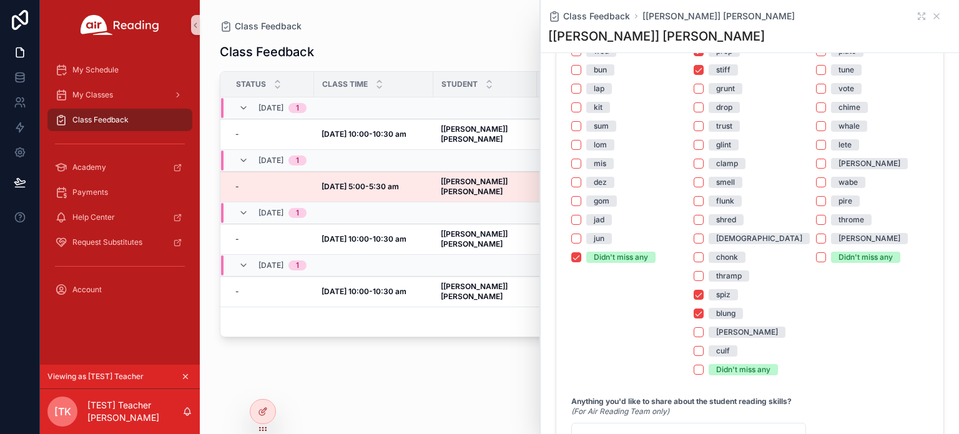
scroll to position [937, 0]
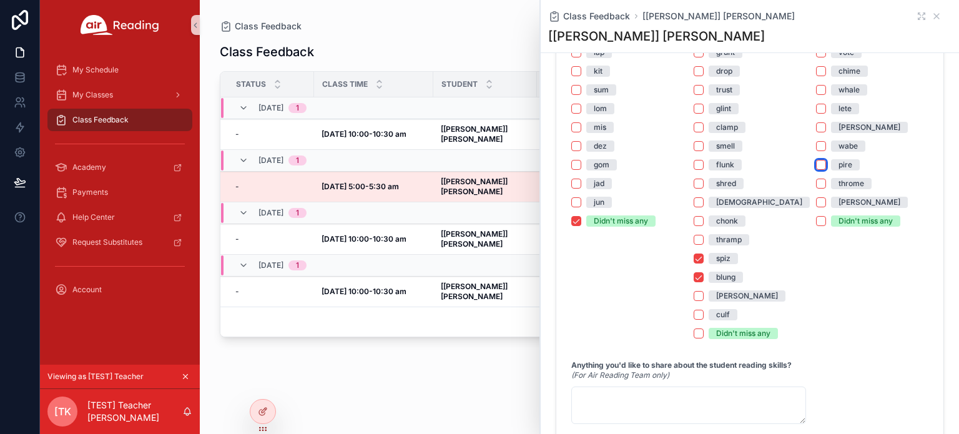
click at [817, 170] on button "pire" at bounding box center [821, 165] width 10 height 10
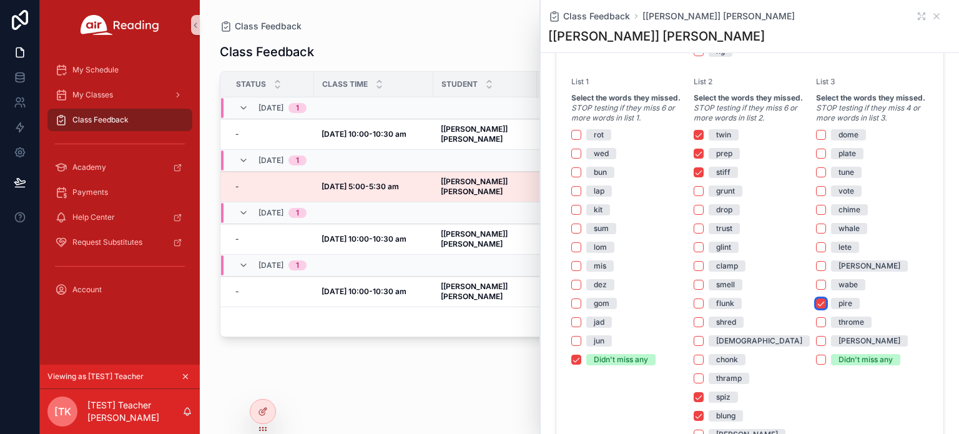
scroll to position [812, 0]
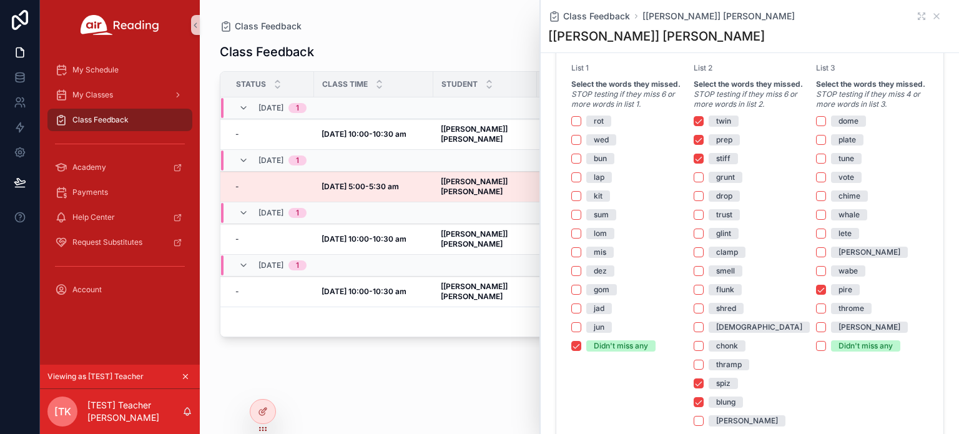
click at [847, 127] on div "dome" at bounding box center [849, 121] width 20 height 11
click at [826, 126] on button "dome" at bounding box center [821, 121] width 10 height 10
click at [847, 146] on div "plate" at bounding box center [847, 139] width 17 height 11
click at [826, 145] on button "plate" at bounding box center [821, 140] width 10 height 10
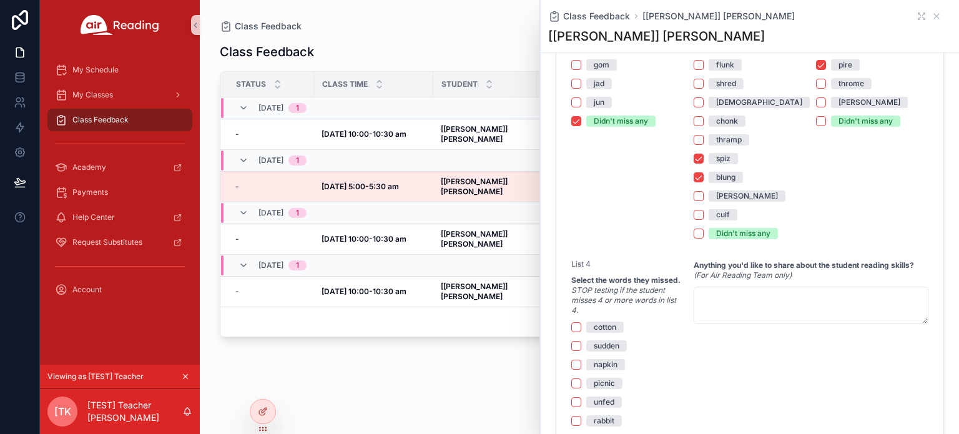
scroll to position [1062, 0]
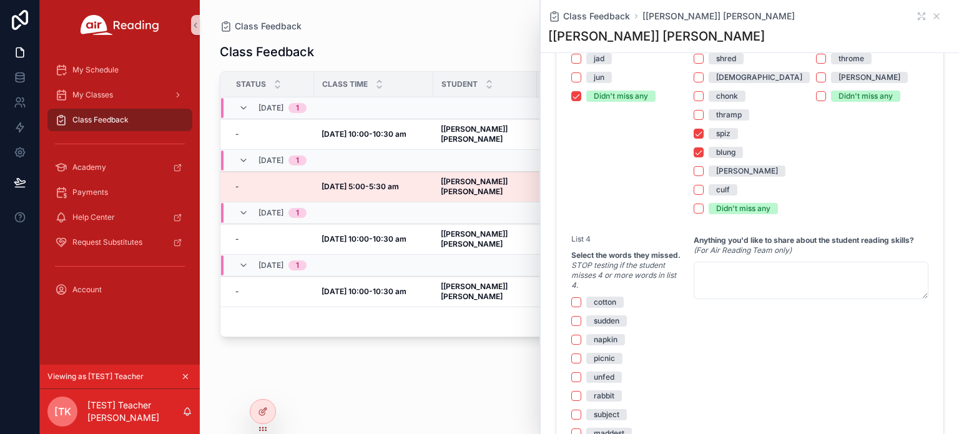
click at [839, 64] on div "throme" at bounding box center [852, 58] width 26 height 11
click at [826, 64] on button "throme" at bounding box center [821, 59] width 10 height 10
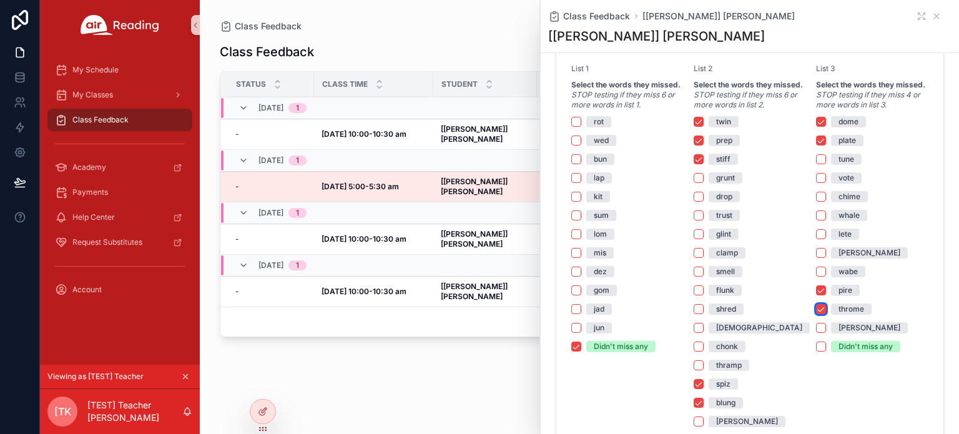
scroll to position [812, 0]
drag, startPoint x: 811, startPoint y: 125, endPoint x: 737, endPoint y: -73, distance: 211.2
click at [817, 295] on button "pire" at bounding box center [821, 290] width 10 height 10
click at [839, 314] on div "throme" at bounding box center [852, 308] width 26 height 11
click at [826, 313] on button "throme" at bounding box center [821, 309] width 10 height 10
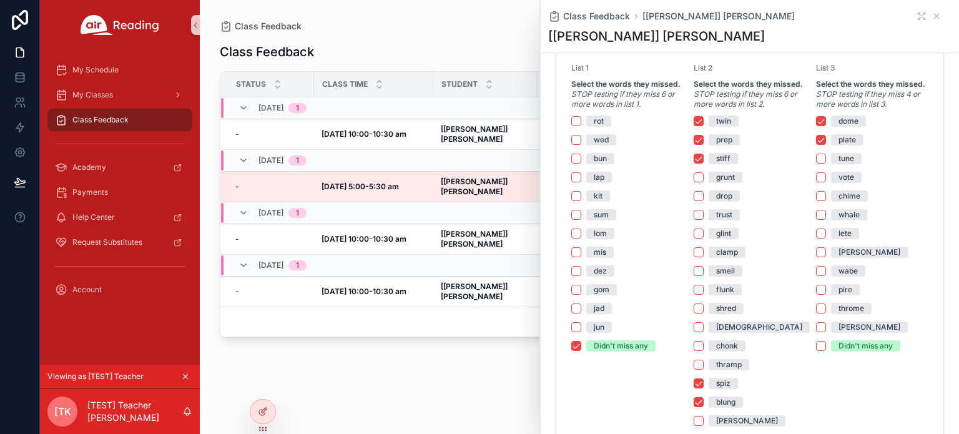
drag, startPoint x: 844, startPoint y: 165, endPoint x: 844, endPoint y: 172, distance: 6.9
click at [844, 164] on div "tune" at bounding box center [847, 158] width 16 height 11
click at [826, 164] on button "tune" at bounding box center [821, 159] width 10 height 10
click at [844, 183] on div "vote" at bounding box center [847, 177] width 16 height 11
click at [826, 182] on button "vote" at bounding box center [821, 177] width 10 height 10
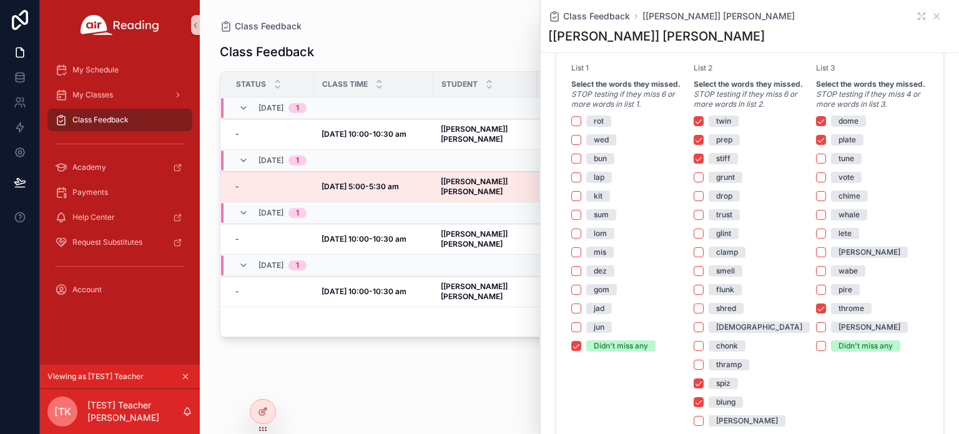
click at [839, 314] on div "throme" at bounding box center [852, 308] width 26 height 11
click at [826, 313] on button "throme" at bounding box center [821, 309] width 10 height 10
click at [842, 164] on div "tune" at bounding box center [847, 158] width 16 height 11
click at [826, 164] on button "tune" at bounding box center [821, 159] width 10 height 10
click at [850, 202] on div "chime" at bounding box center [850, 195] width 22 height 11
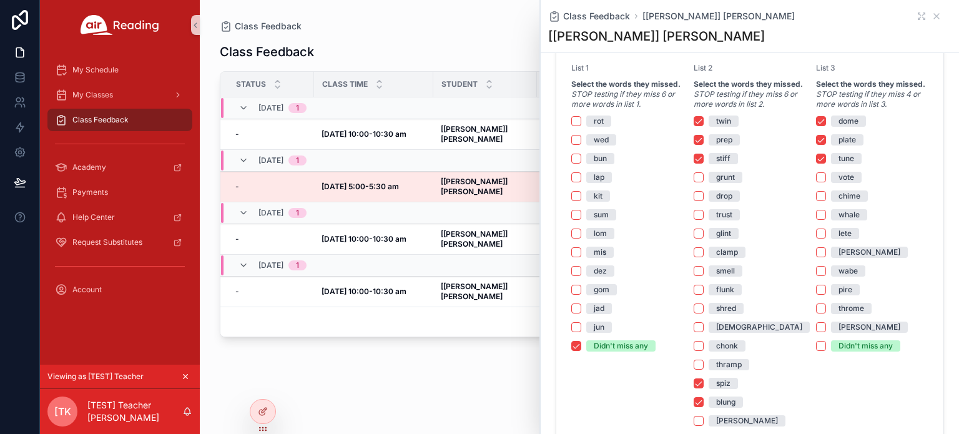
click at [826, 201] on button "chime" at bounding box center [821, 196] width 10 height 10
click at [851, 202] on div "chime" at bounding box center [850, 195] width 22 height 11
click at [826, 201] on button "chime" at bounding box center [821, 196] width 10 height 10
click at [846, 182] on div "vote" at bounding box center [847, 177] width 16 height 11
click at [826, 182] on button "vote" at bounding box center [821, 177] width 10 height 10
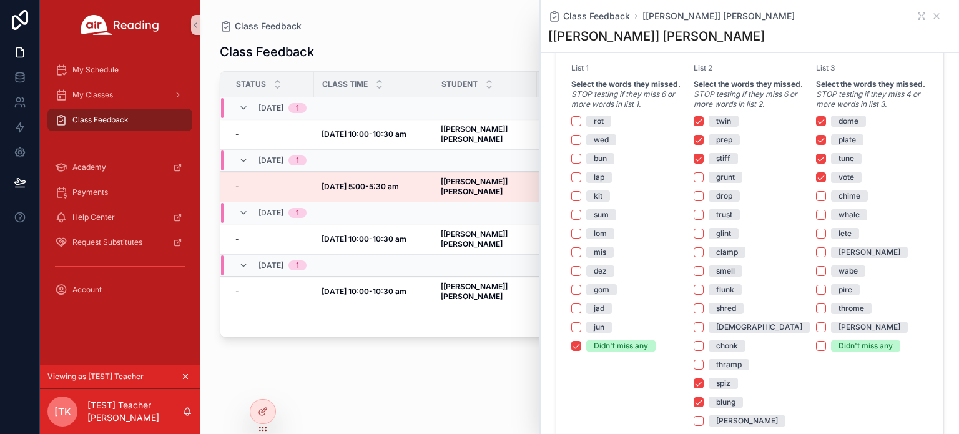
click at [840, 258] on div "[PERSON_NAME]" at bounding box center [870, 252] width 62 height 11
click at [826, 257] on button "[PERSON_NAME]" at bounding box center [821, 252] width 10 height 10
click at [839, 295] on div "pire" at bounding box center [846, 289] width 14 height 11
click at [826, 295] on button "pire" at bounding box center [821, 290] width 10 height 10
click at [842, 333] on div "[PERSON_NAME]" at bounding box center [870, 327] width 62 height 11
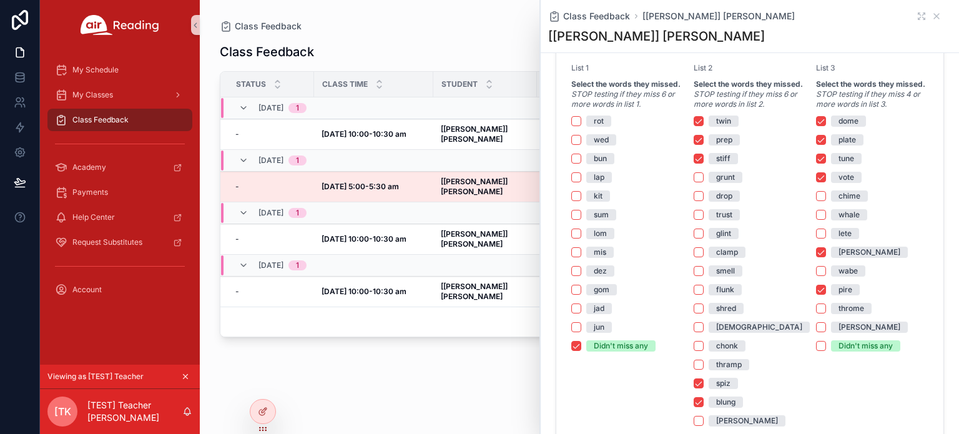
click at [826, 332] on button "[PERSON_NAME]" at bounding box center [821, 327] width 10 height 10
click at [850, 258] on div "[PERSON_NAME]" at bounding box center [870, 252] width 62 height 11
click at [826, 257] on button "[PERSON_NAME]" at bounding box center [821, 252] width 10 height 10
click at [839, 295] on div "pire" at bounding box center [846, 289] width 14 height 11
click at [826, 295] on button "pire" at bounding box center [821, 290] width 10 height 10
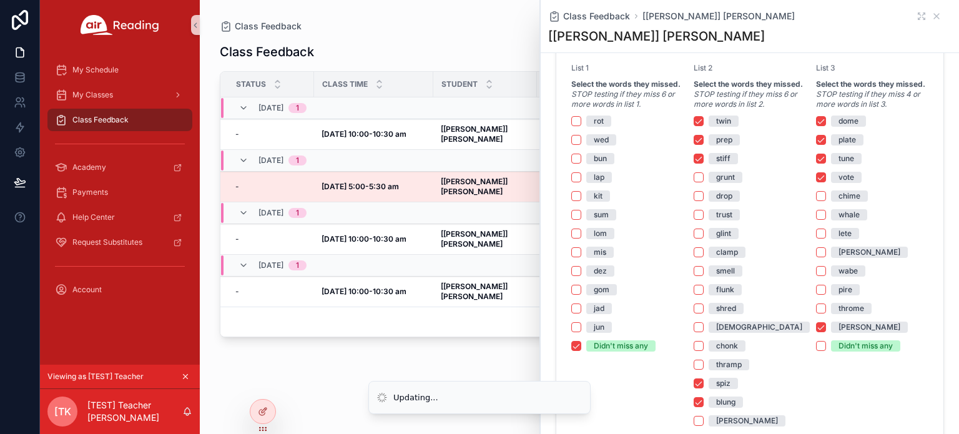
click at [839, 332] on div "[PERSON_NAME]" at bounding box center [870, 327] width 62 height 11
click at [826, 332] on button "[PERSON_NAME]" at bounding box center [821, 327] width 10 height 10
click at [816, 276] on button "wabe" at bounding box center [821, 271] width 10 height 10
click at [816, 295] on button "pire" at bounding box center [821, 290] width 10 height 10
click at [817, 332] on button "[PERSON_NAME]" at bounding box center [821, 327] width 10 height 10
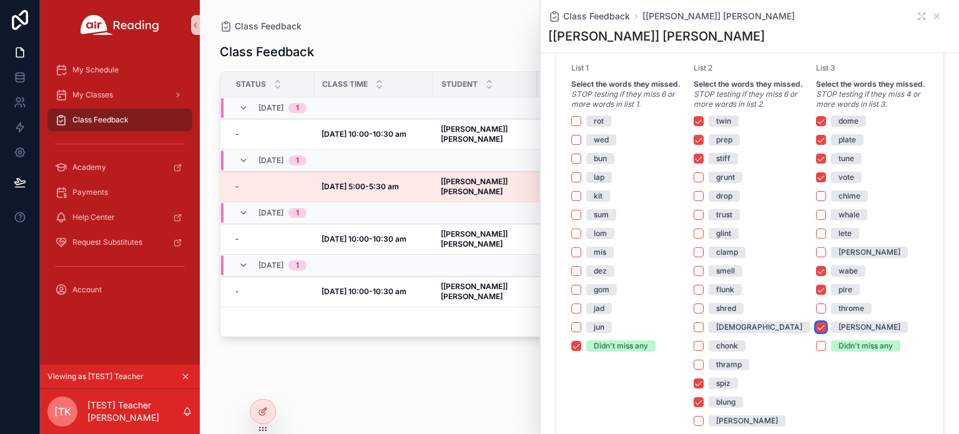
click at [816, 332] on button "[PERSON_NAME]" at bounding box center [821, 327] width 10 height 10
click at [817, 304] on div "dome plate tune vote chime whale lete [PERSON_NAME] wabe pire throme [PERSON_NA…" at bounding box center [872, 234] width 112 height 236
click at [817, 295] on button "pire" at bounding box center [821, 290] width 10 height 10
click at [817, 276] on button "wabe" at bounding box center [821, 271] width 10 height 10
click at [816, 182] on button "vote" at bounding box center [821, 177] width 10 height 10
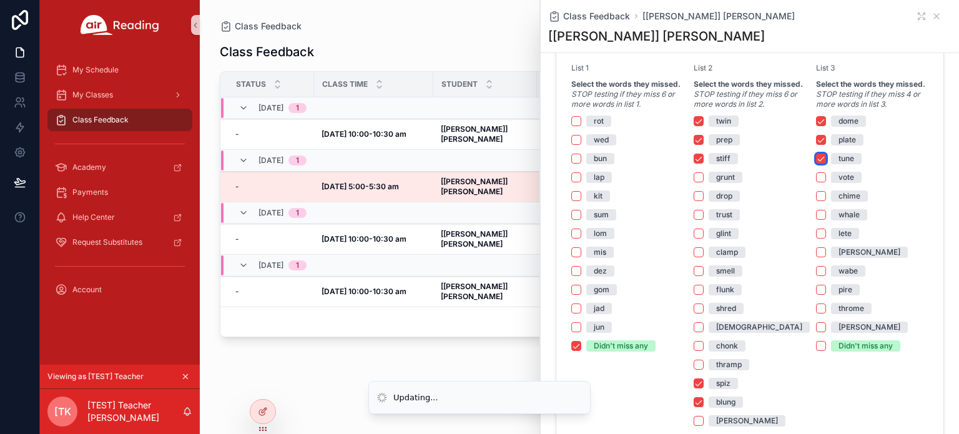
drag, startPoint x: 812, startPoint y: 165, endPoint x: 813, endPoint y: 151, distance: 14.4
click at [816, 164] on button "tune" at bounding box center [821, 159] width 10 height 10
click at [816, 145] on button "plate" at bounding box center [821, 140] width 10 height 10
click at [816, 126] on button "dome" at bounding box center [821, 121] width 10 height 10
drag, startPoint x: 696, startPoint y: 130, endPoint x: 697, endPoint y: 139, distance: 9.4
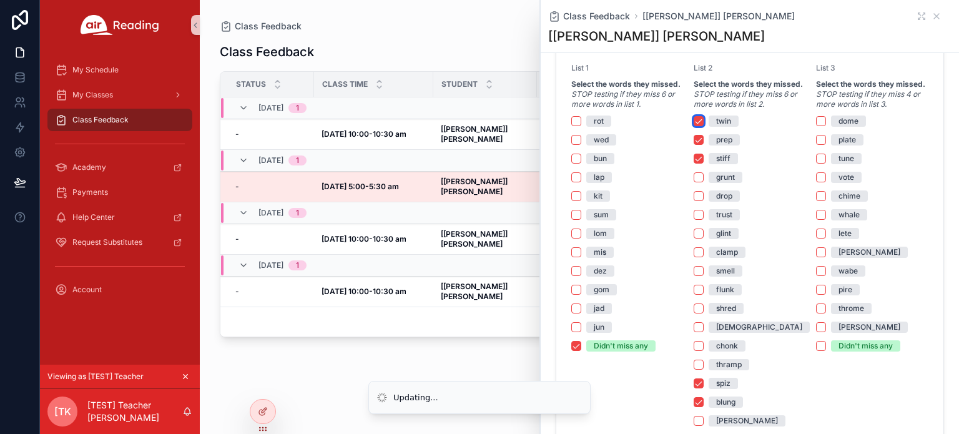
click at [697, 126] on button "twin" at bounding box center [699, 121] width 10 height 10
click at [698, 145] on button "prep" at bounding box center [699, 140] width 10 height 10
click at [697, 164] on button "stiff" at bounding box center [699, 159] width 10 height 10
click at [694, 388] on button "spiz" at bounding box center [699, 383] width 10 height 10
click at [694, 407] on button "blung" at bounding box center [699, 402] width 10 height 10
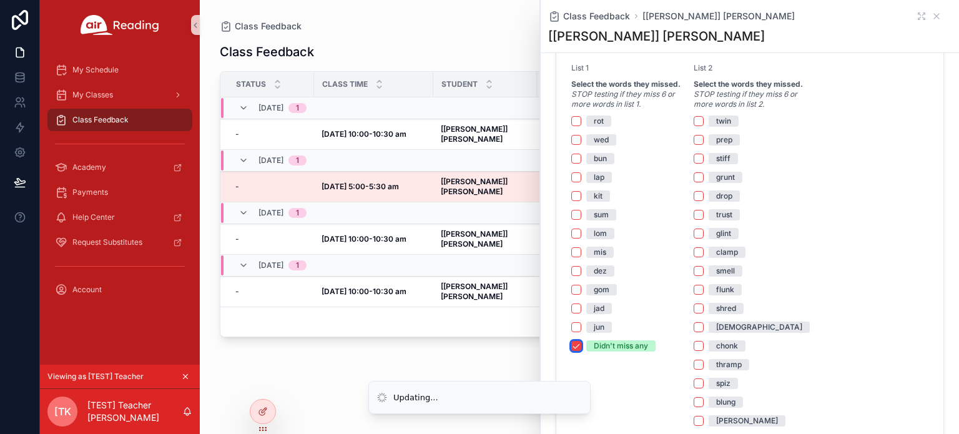
click at [575, 351] on button "Didn't miss any" at bounding box center [576, 346] width 10 height 10
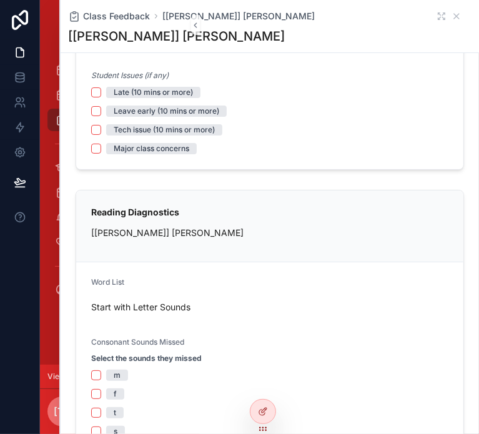
scroll to position [0, 0]
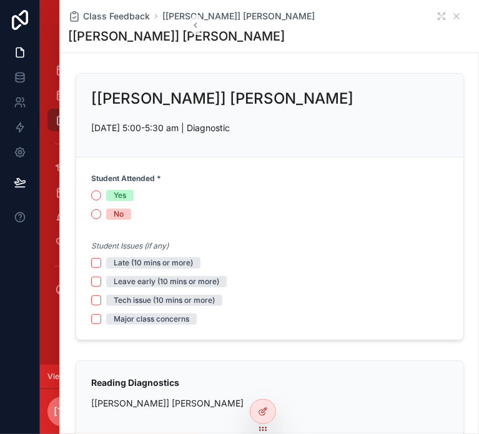
click at [111, 190] on span "Yes" at bounding box center [119, 195] width 27 height 11
click at [101, 190] on button "Yes" at bounding box center [96, 195] width 10 height 10
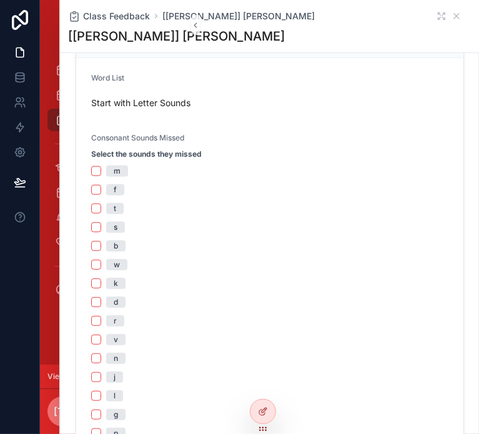
scroll to position [312, 0]
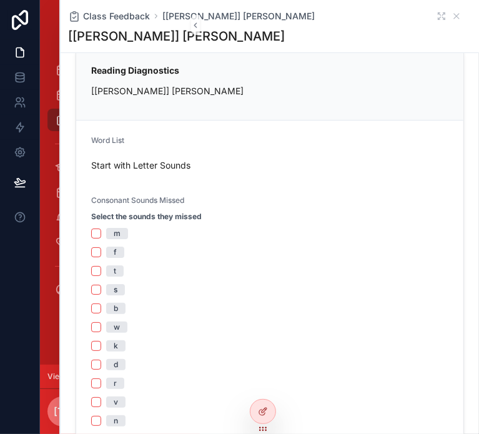
click at [124, 247] on span "f" at bounding box center [115, 252] width 18 height 11
click at [101, 247] on button "f" at bounding box center [96, 252] width 10 height 10
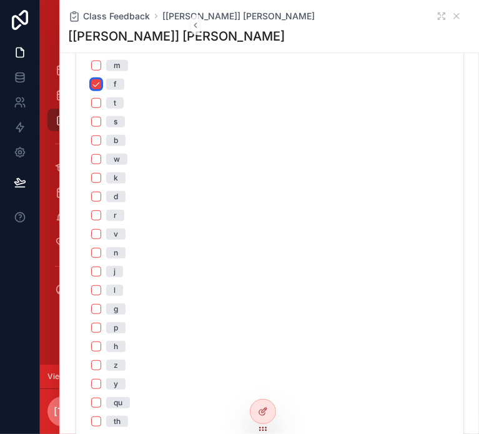
scroll to position [500, 0]
click at [126, 303] on span "p" at bounding box center [115, 308] width 19 height 11
click at [101, 304] on button "p" at bounding box center [96, 309] width 10 height 10
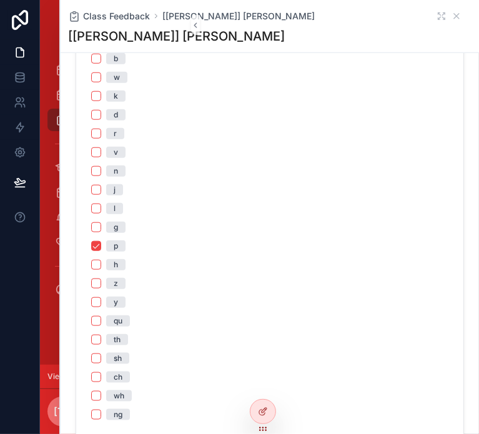
click at [130, 409] on span "ng" at bounding box center [118, 414] width 24 height 11
click at [101, 410] on button "ng" at bounding box center [96, 415] width 10 height 10
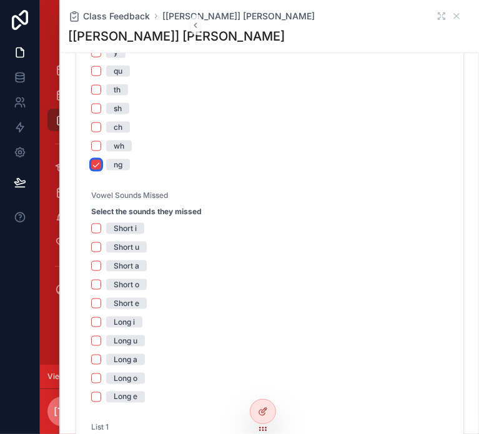
scroll to position [749, 0]
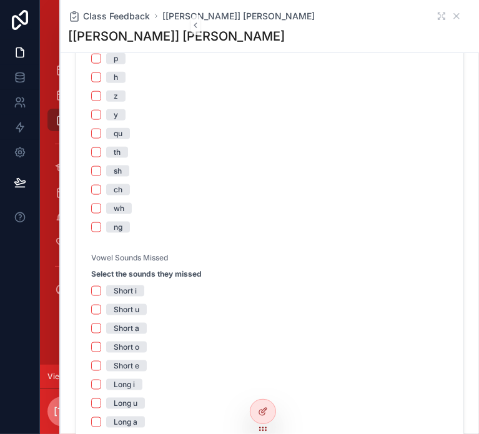
click at [131, 304] on div "Short u" at bounding box center [127, 309] width 26 height 11
click at [101, 305] on button "Short u" at bounding box center [96, 310] width 10 height 10
click at [124, 379] on div "Long i" at bounding box center [124, 384] width 21 height 11
click at [101, 380] on button "Long i" at bounding box center [96, 385] width 10 height 10
drag, startPoint x: 294, startPoint y: 120, endPoint x: 282, endPoint y: 110, distance: 15.5
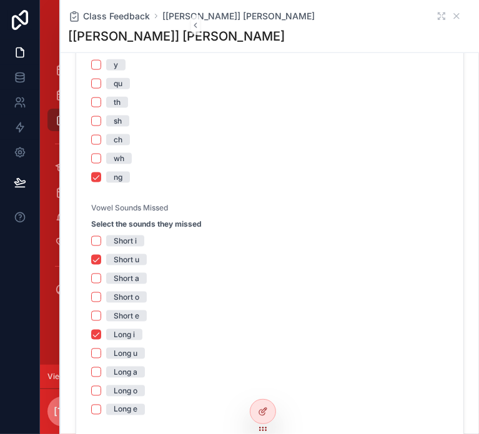
scroll to position [846, 0]
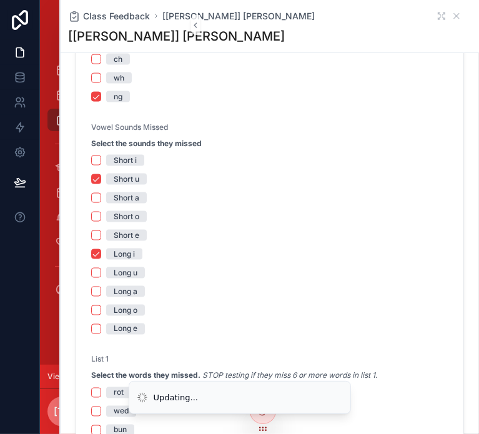
scroll to position [909, 0]
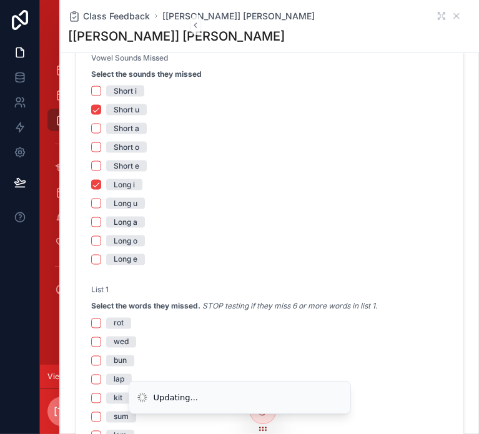
scroll to position [971, 0]
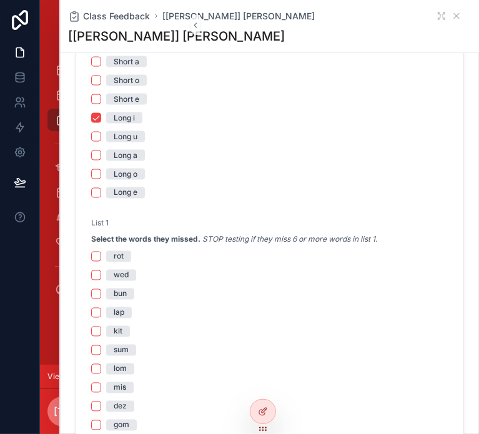
scroll to position [1096, 0]
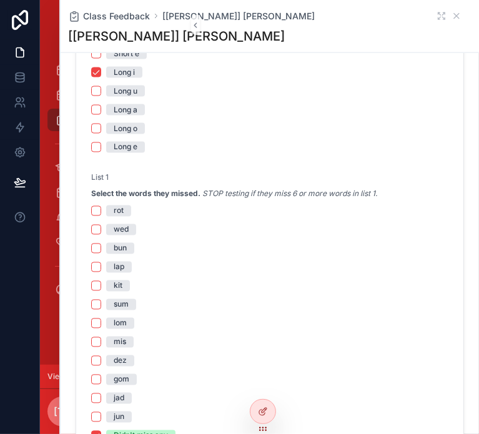
scroll to position [1034, 0]
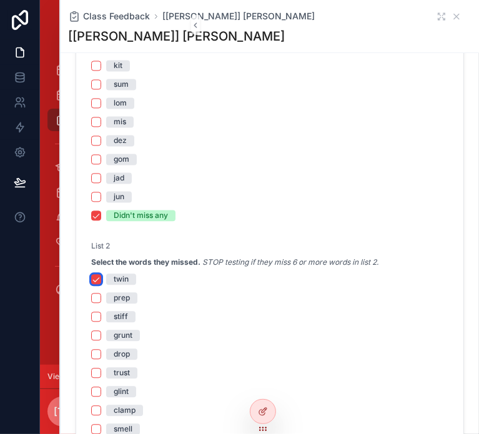
scroll to position [1283, 0]
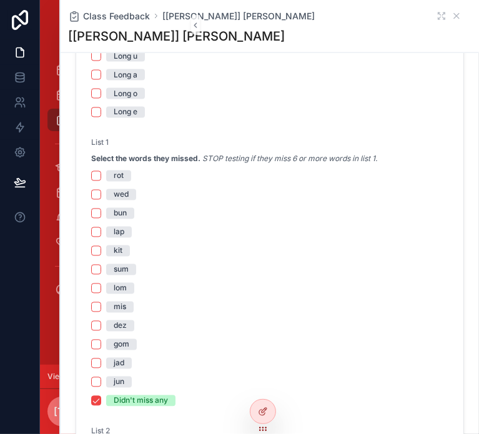
scroll to position [1096, 0]
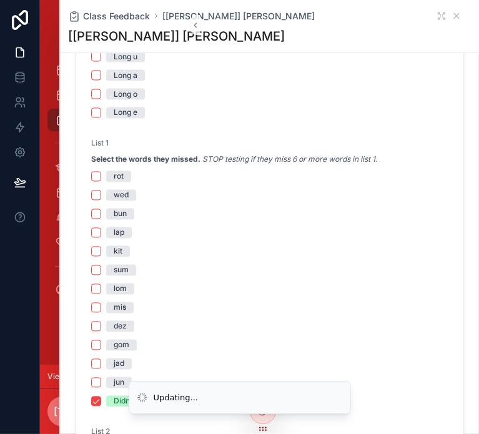
drag, startPoint x: 310, startPoint y: 146, endPoint x: 307, endPoint y: 170, distance: 23.9
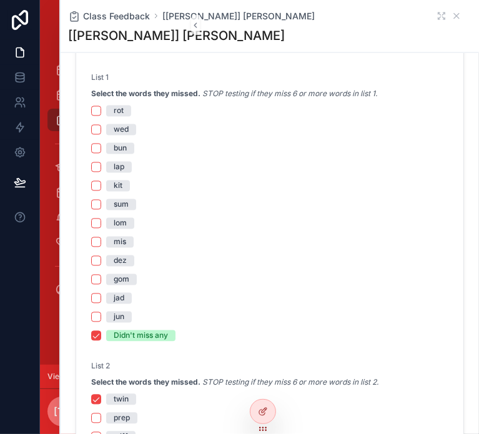
scroll to position [1158, 0]
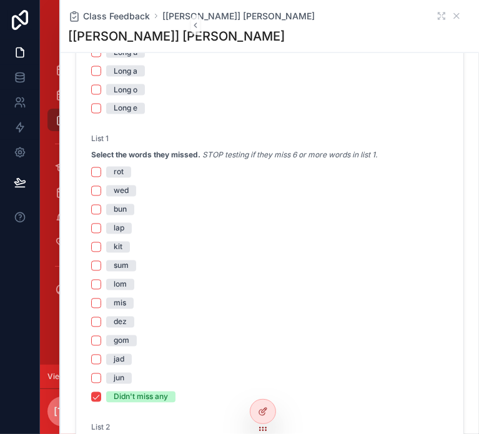
scroll to position [1096, 0]
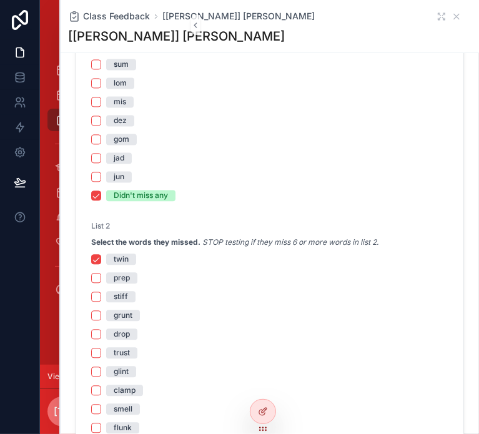
scroll to position [1283, 0]
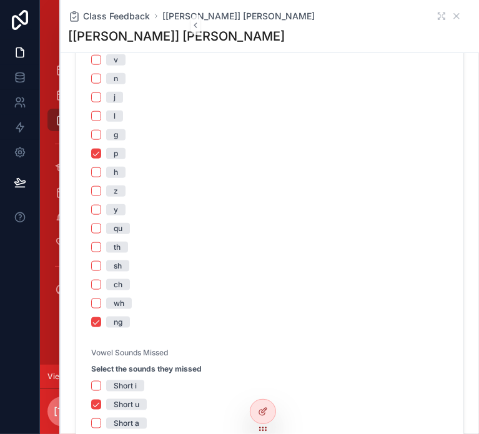
scroll to position [625, 0]
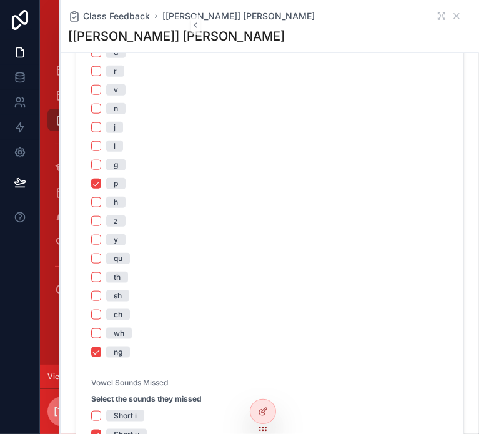
click at [313, 347] on div "ng" at bounding box center [269, 352] width 357 height 11
click at [122, 347] on div "ng" at bounding box center [118, 352] width 9 height 11
click at [101, 347] on button "ng" at bounding box center [96, 352] width 10 height 10
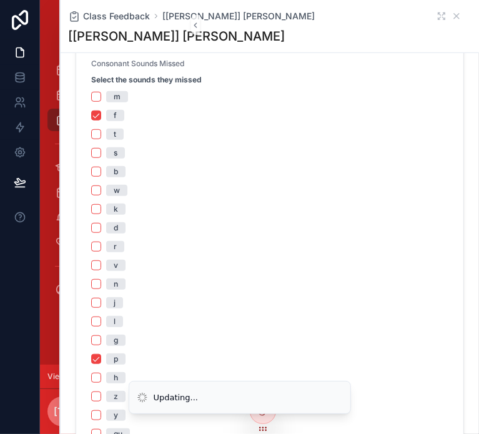
scroll to position [437, 0]
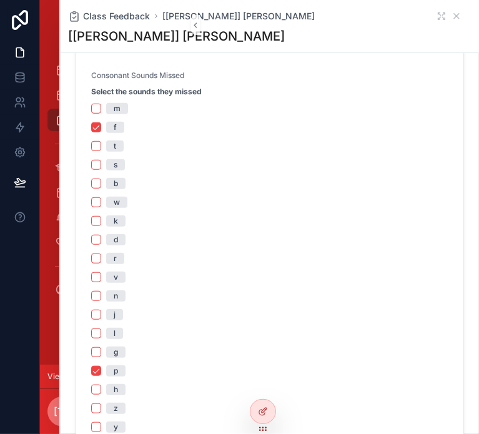
click at [294, 237] on div "m f t s b w k d r v n j l g p h z y qu th sh ch [PERSON_NAME]" at bounding box center [269, 324] width 357 height 442
click at [126, 365] on span "p" at bounding box center [115, 370] width 19 height 11
click at [101, 366] on button "p" at bounding box center [96, 371] width 10 height 10
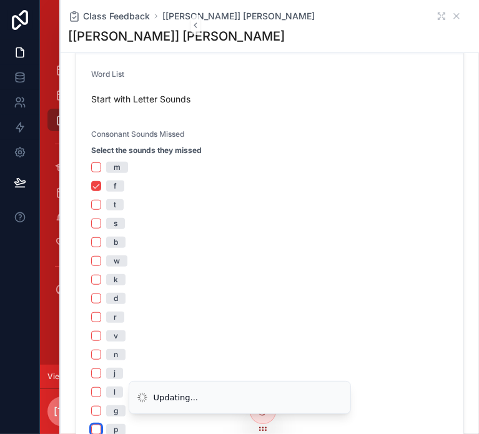
scroll to position [250, 0]
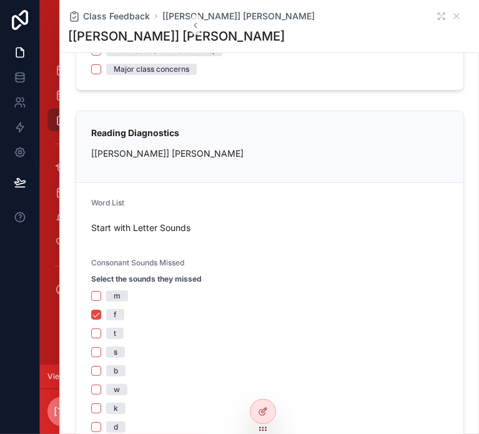
click at [124, 309] on span "f" at bounding box center [115, 314] width 18 height 11
click at [101, 310] on button "f" at bounding box center [96, 315] width 10 height 10
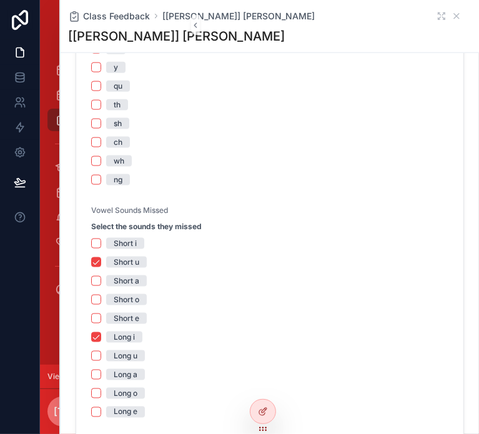
scroll to position [812, 0]
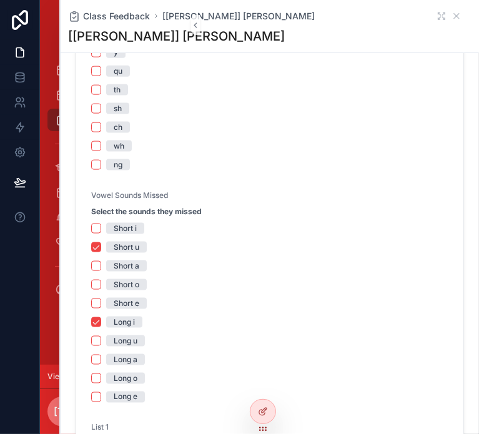
click at [127, 242] on div "Short u" at bounding box center [127, 247] width 26 height 11
click at [101, 242] on button "Short u" at bounding box center [96, 247] width 10 height 10
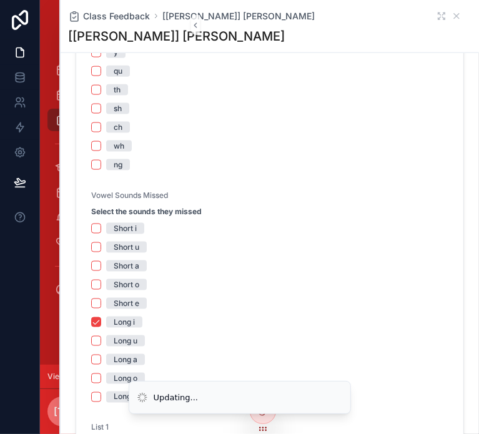
click at [117, 317] on div "Long i" at bounding box center [124, 322] width 21 height 11
click at [101, 317] on button "Long i" at bounding box center [96, 322] width 10 height 10
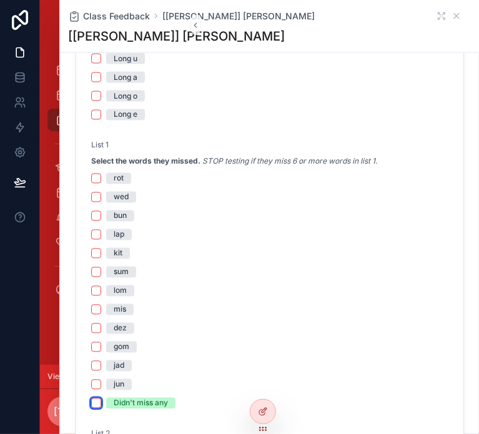
scroll to position [1062, 0]
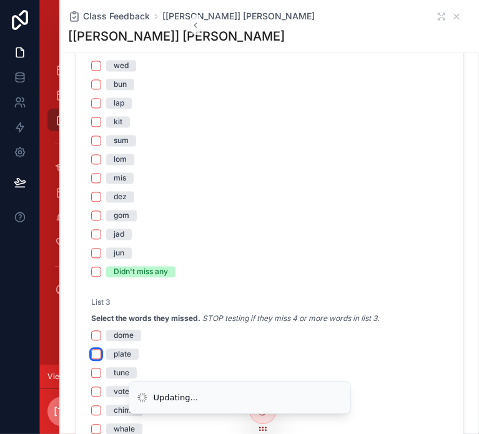
scroll to position [1249, 0]
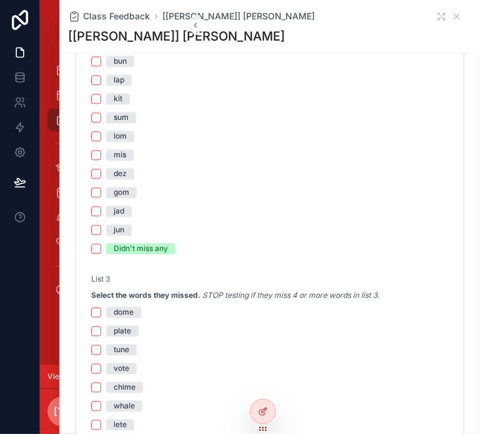
click at [120, 307] on div "dome plate tune vote chime whale lete [PERSON_NAME] wabe pire throme [PERSON_NA…" at bounding box center [269, 425] width 357 height 236
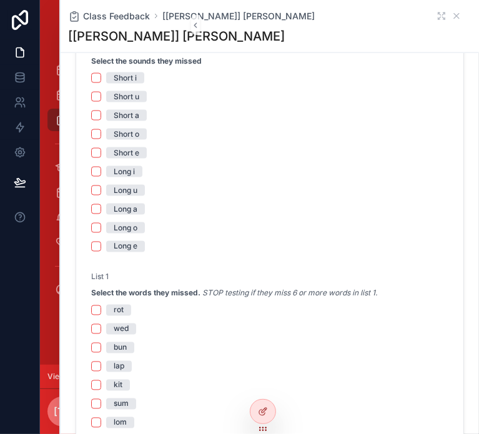
scroll to position [971, 0]
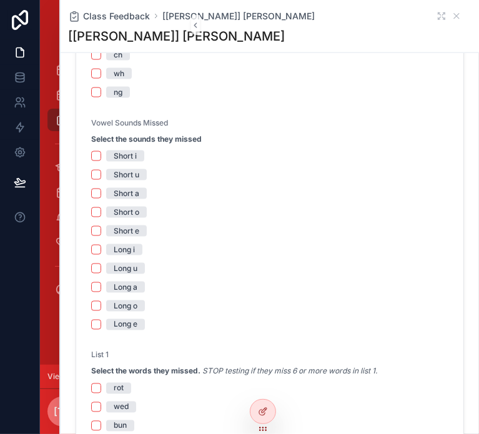
scroll to position [909, 0]
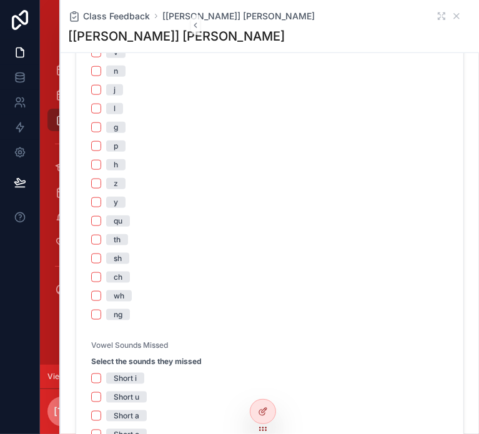
scroll to position [659, 0]
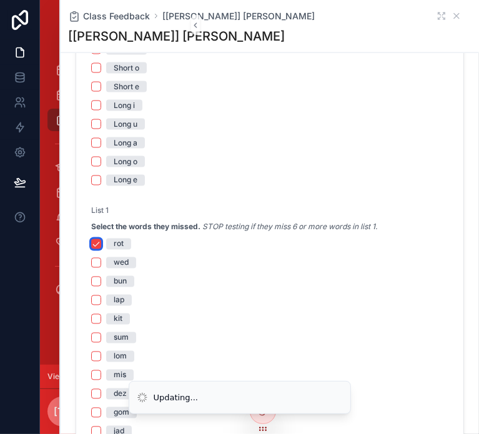
scroll to position [1034, 0]
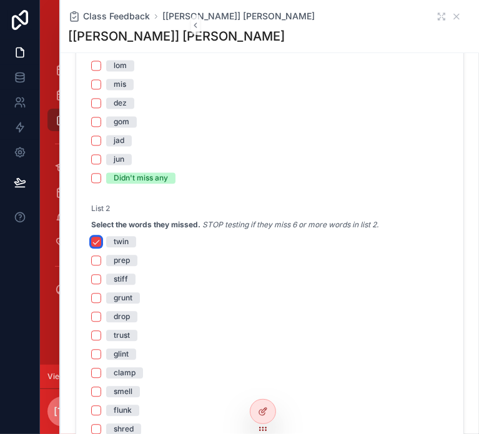
scroll to position [1257, 0]
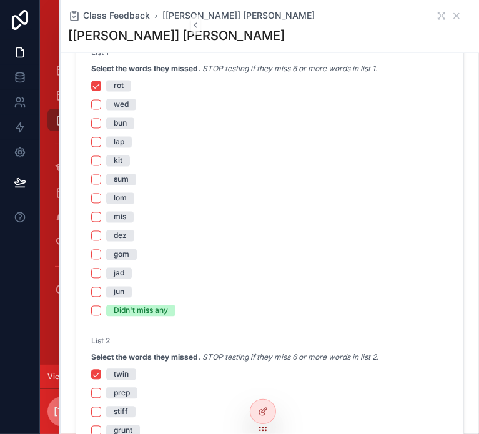
scroll to position [1070, 0]
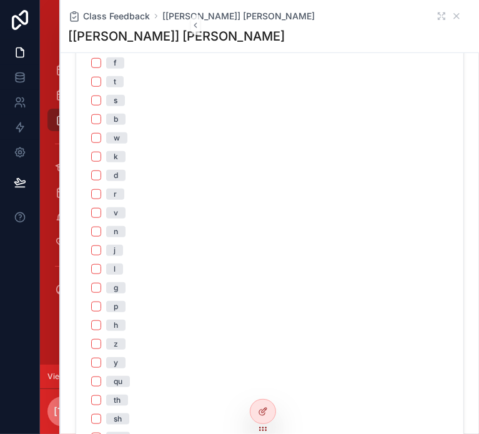
scroll to position [570, 0]
